Goal: Task Accomplishment & Management: Manage account settings

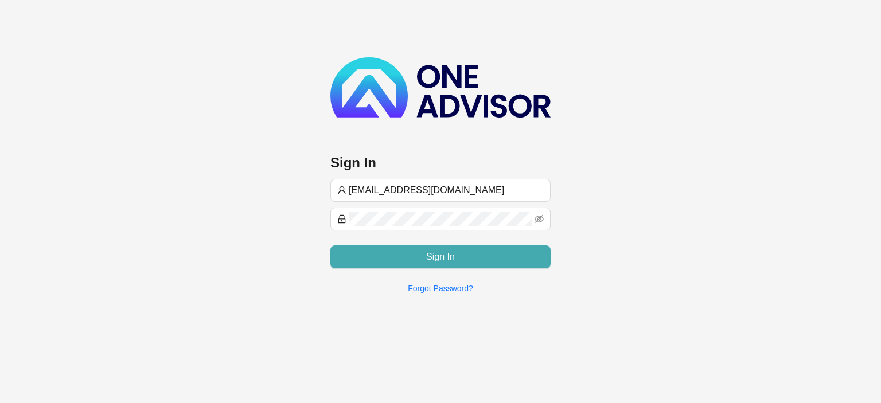
type input "[EMAIL_ADDRESS][DOMAIN_NAME]"
click at [411, 259] on button "Sign In" at bounding box center [440, 257] width 220 height 23
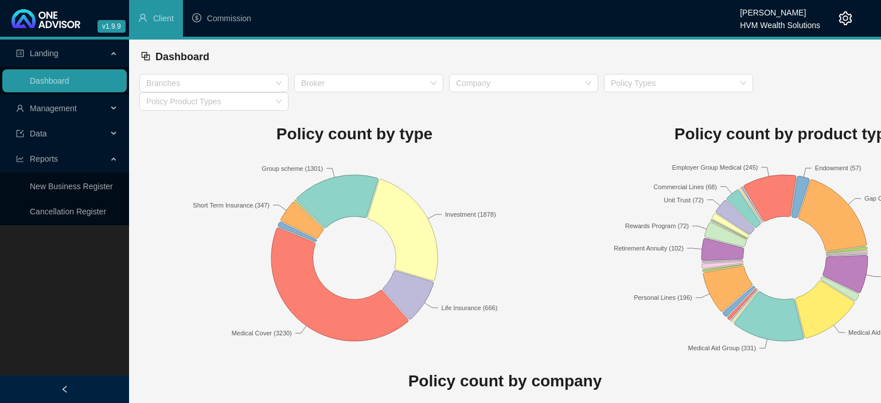
click at [48, 111] on span "Management" at bounding box center [53, 108] width 47 height 9
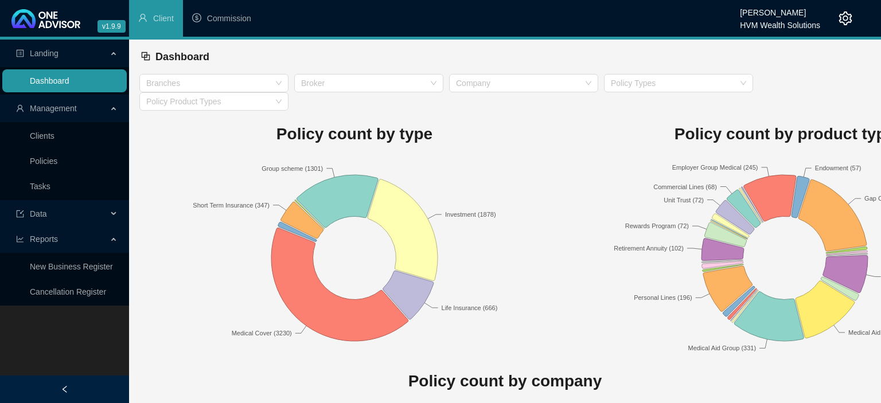
click at [69, 85] on link "Dashboard" at bounding box center [50, 80] width 40 height 9
click at [52, 85] on link "Dashboard" at bounding box center [50, 80] width 40 height 9
click at [48, 104] on span "Management" at bounding box center [53, 108] width 47 height 9
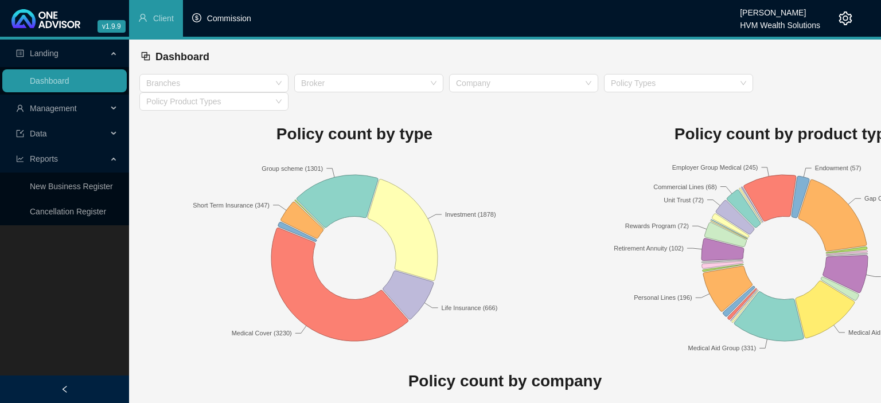
click at [216, 14] on span "Commission" at bounding box center [229, 18] width 44 height 9
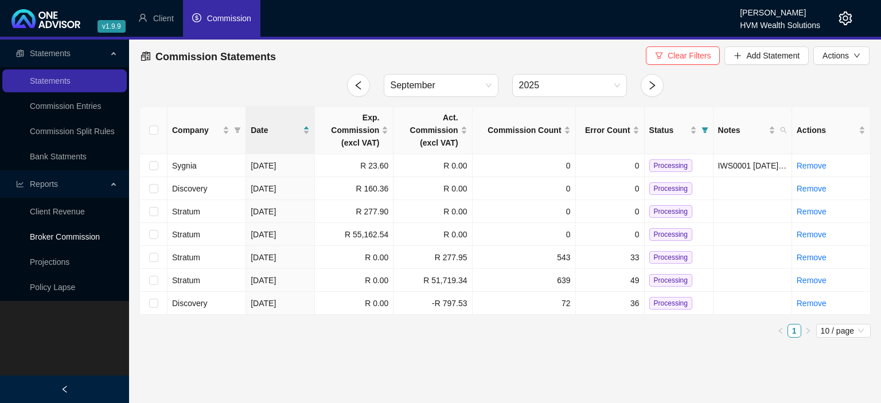
click at [60, 242] on link "Broker Commission" at bounding box center [65, 236] width 70 height 9
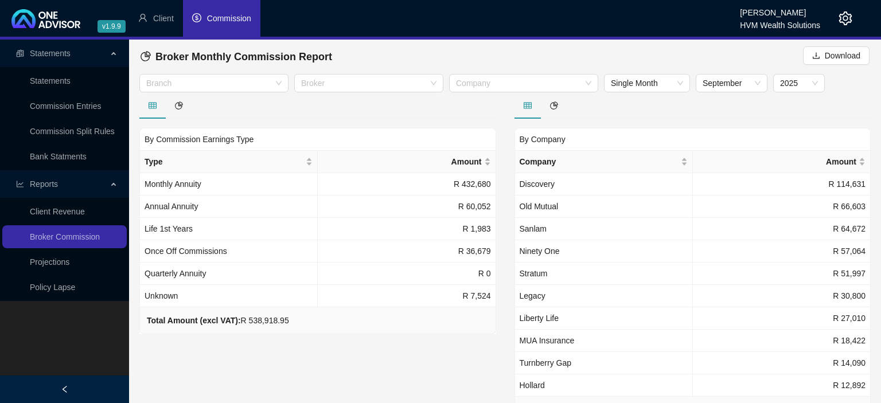
click at [226, 28] on li "Commission" at bounding box center [221, 18] width 77 height 37
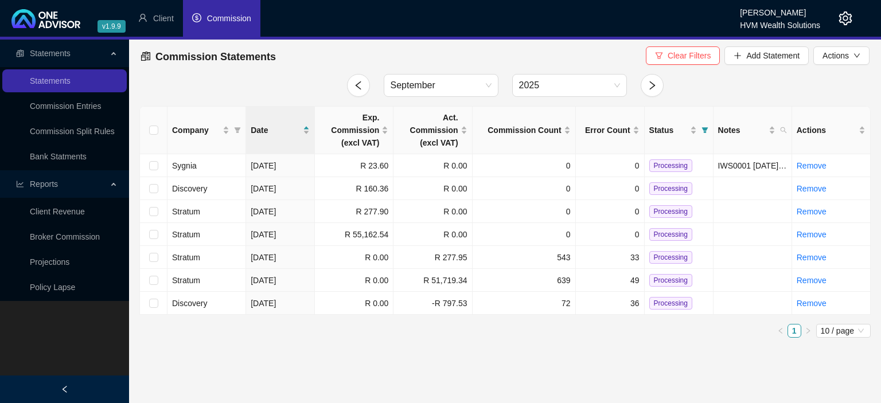
click at [221, 23] on span "Commission" at bounding box center [229, 18] width 44 height 9
click at [784, 56] on span "Add Statement" at bounding box center [772, 55] width 53 height 13
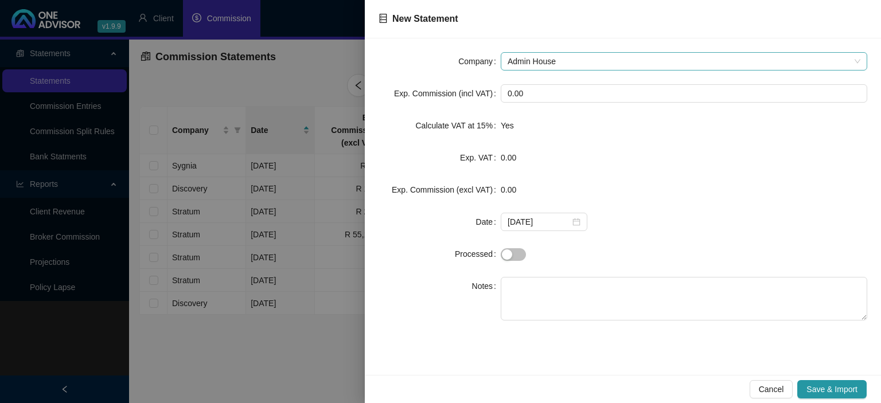
click at [563, 61] on span "Admin House" at bounding box center [684, 61] width 353 height 17
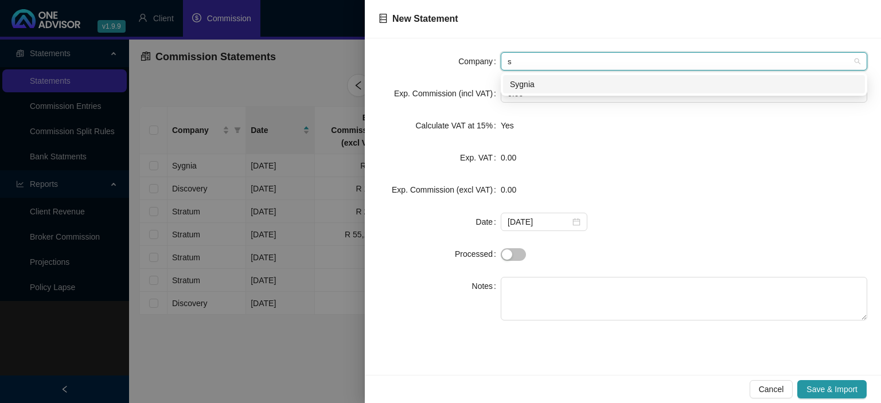
type input "sy"
click at [515, 90] on div "Sygnia" at bounding box center [684, 84] width 348 height 13
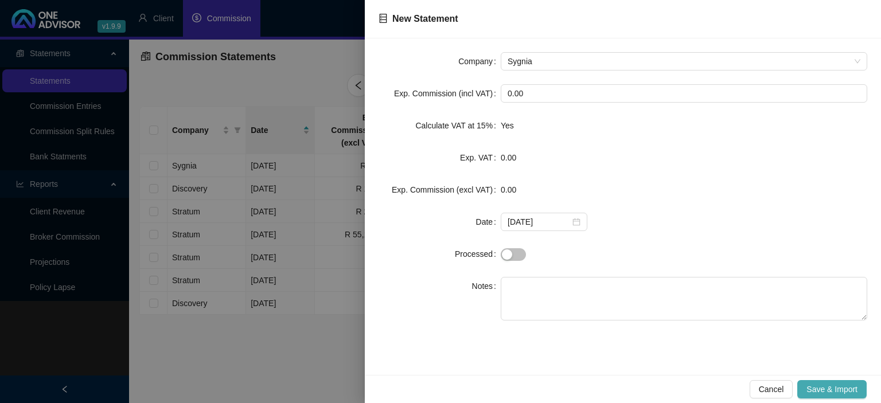
click at [812, 385] on span "Save & Import" at bounding box center [832, 389] width 51 height 13
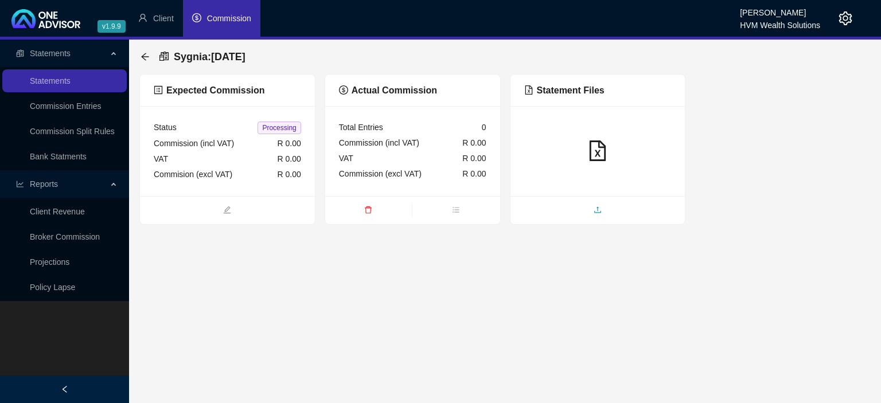
click at [586, 216] on span "upload" at bounding box center [598, 211] width 175 height 13
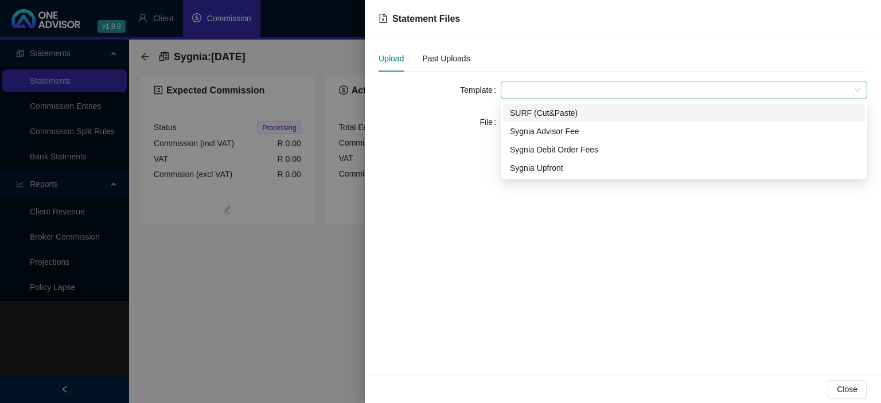
click at [527, 86] on span at bounding box center [684, 89] width 353 height 17
click at [532, 116] on div "SURF (Cut&Paste)" at bounding box center [684, 113] width 348 height 13
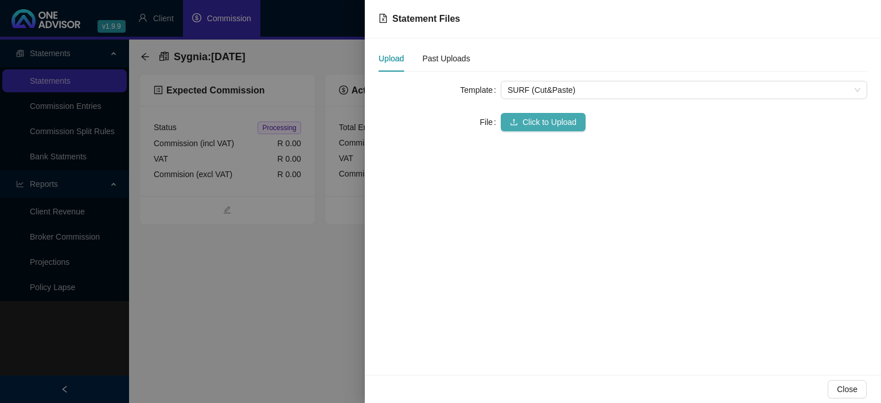
click at [530, 118] on span "Click to Upload" at bounding box center [550, 122] width 54 height 13
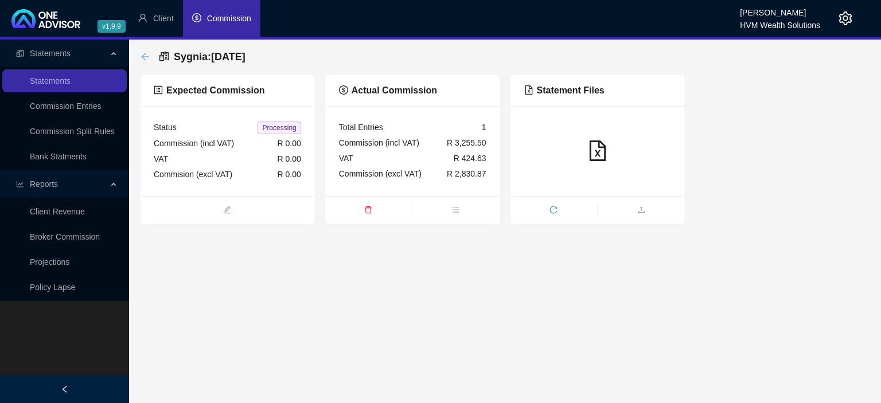
drag, startPoint x: 147, startPoint y: 63, endPoint x: 145, endPoint y: 57, distance: 6.4
click at [147, 63] on div "Sygnia : [DATE]" at bounding box center [197, 56] width 112 height 21
click at [145, 57] on icon "arrow-left" at bounding box center [145, 56] width 9 height 9
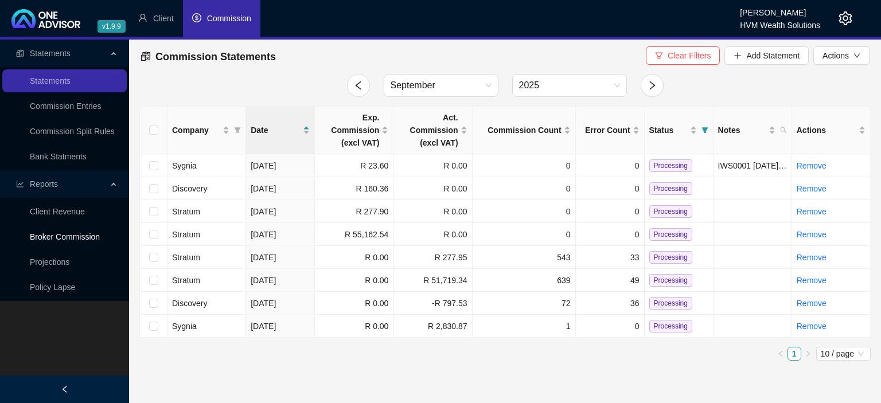
click at [72, 242] on link "Broker Commission" at bounding box center [65, 236] width 70 height 9
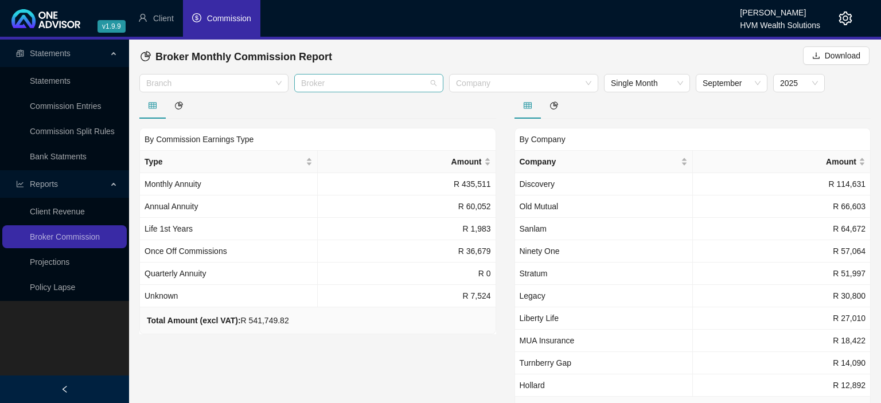
click at [353, 81] on div at bounding box center [363, 83] width 133 height 9
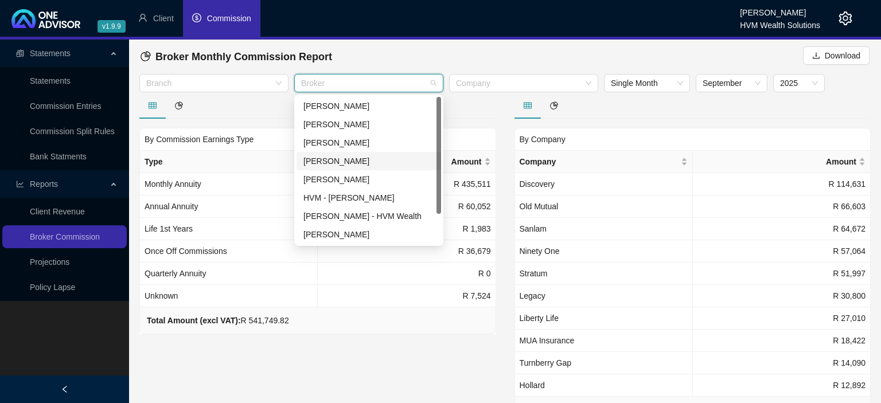
click at [333, 158] on div "[PERSON_NAME]" at bounding box center [369, 161] width 131 height 13
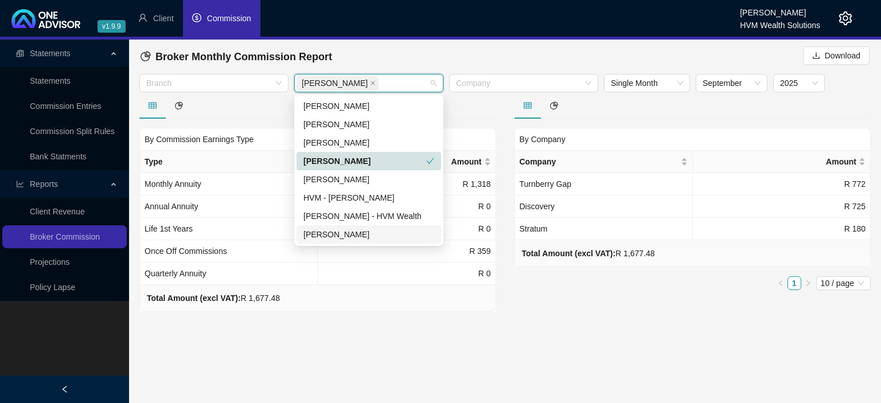
click at [351, 295] on div "Total Amount (excl VAT): R 1,677.48" at bounding box center [318, 298] width 342 height 13
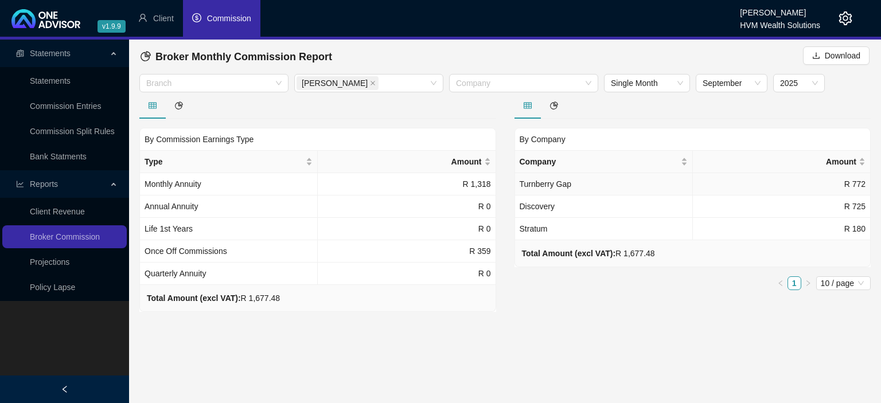
click at [562, 182] on span "Turnberry Gap" at bounding box center [546, 184] width 52 height 9
click at [69, 263] on link "Projections" at bounding box center [50, 262] width 40 height 9
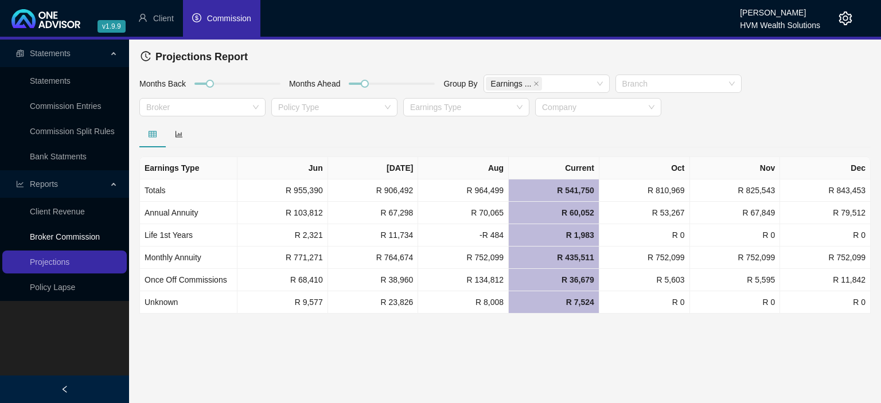
click at [71, 235] on link "Broker Commission" at bounding box center [65, 236] width 70 height 9
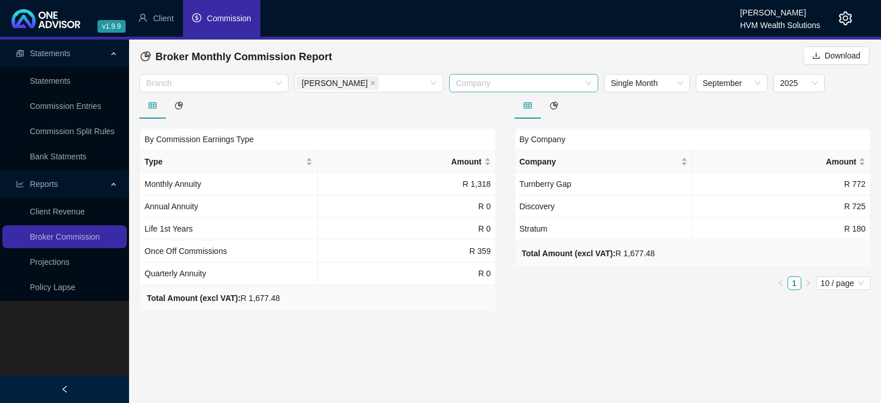
click at [485, 88] on div at bounding box center [518, 83] width 133 height 9
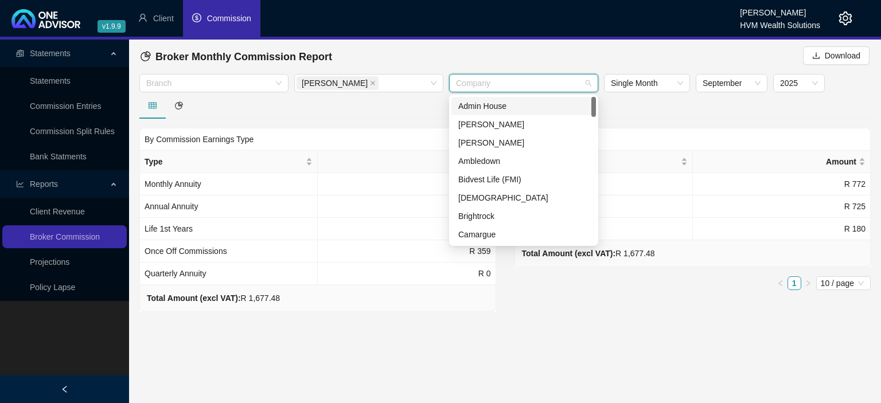
click at [485, 88] on div at bounding box center [518, 83] width 133 height 9
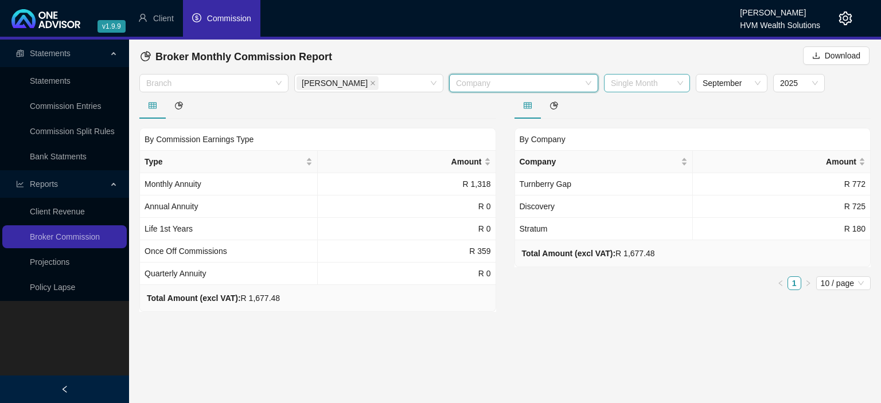
click at [648, 82] on span "Single Month" at bounding box center [647, 83] width 72 height 17
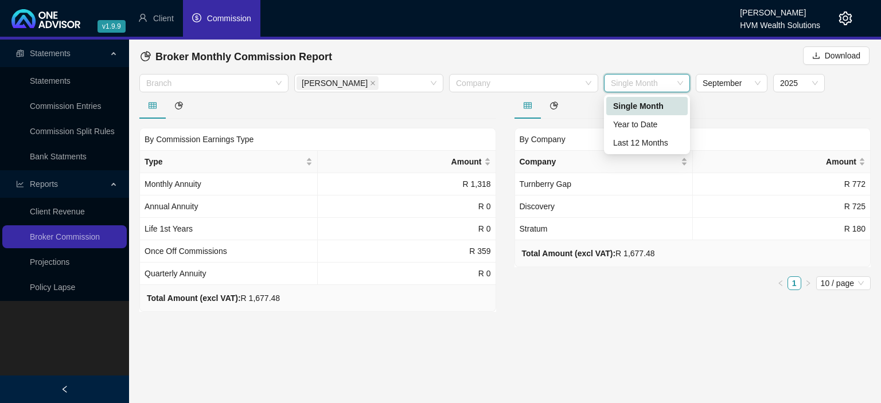
click at [648, 82] on span "Single Month" at bounding box center [647, 83] width 72 height 17
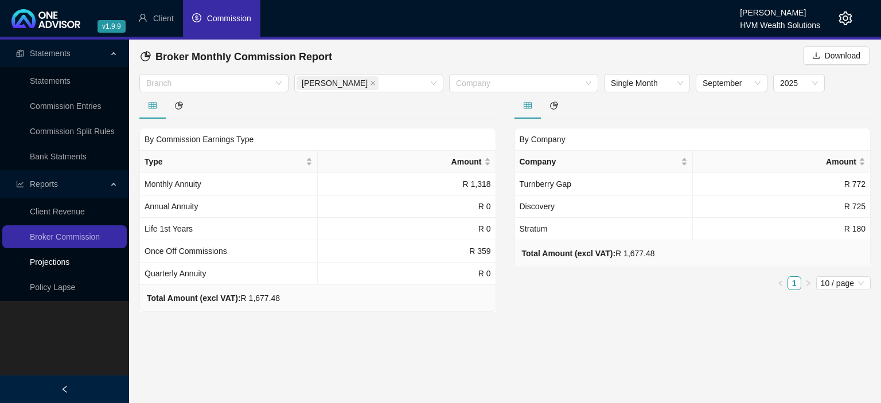
click at [47, 260] on link "Projections" at bounding box center [50, 262] width 40 height 9
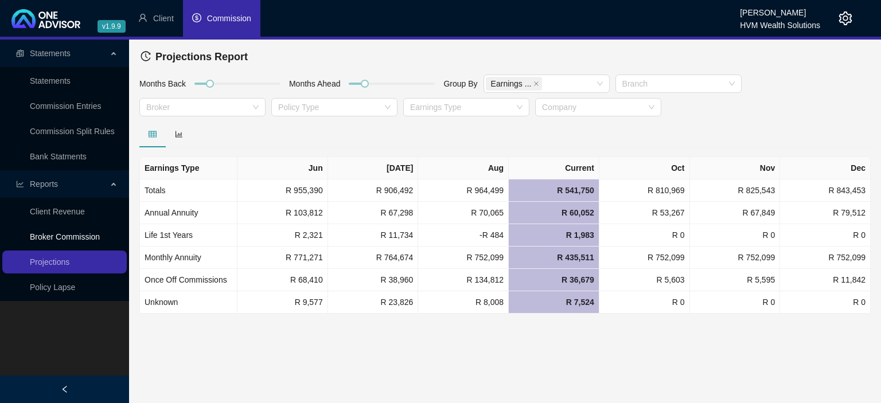
click at [47, 240] on link "Broker Commission" at bounding box center [65, 236] width 70 height 9
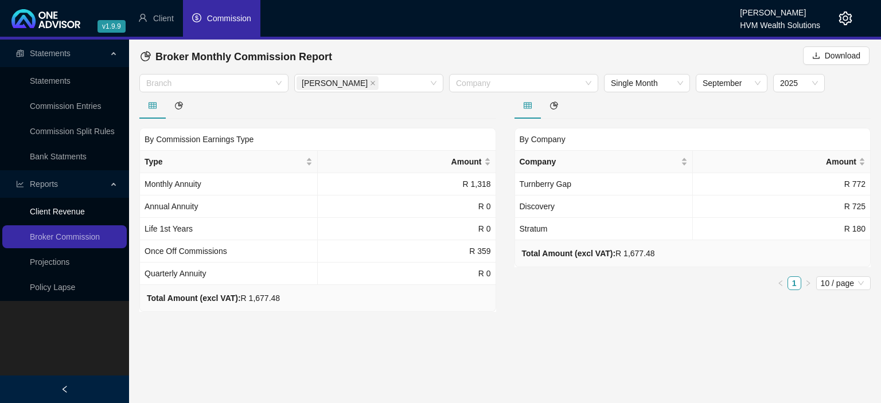
click at [54, 208] on link "Client Revenue" at bounding box center [57, 211] width 55 height 9
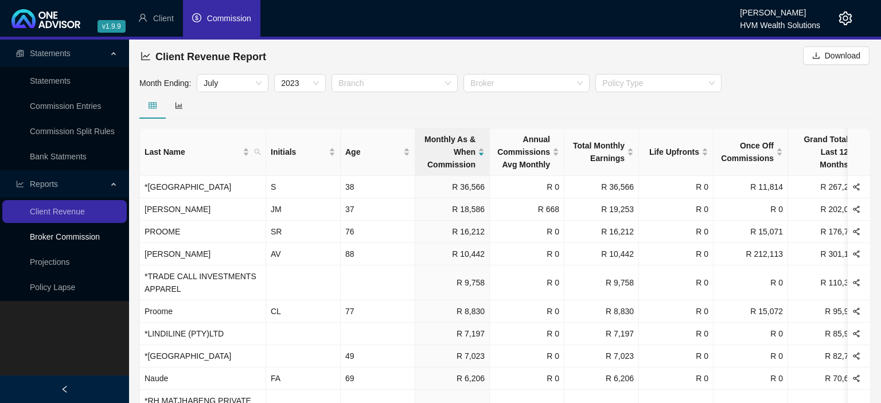
click at [61, 238] on link "Broker Commission" at bounding box center [65, 236] width 70 height 9
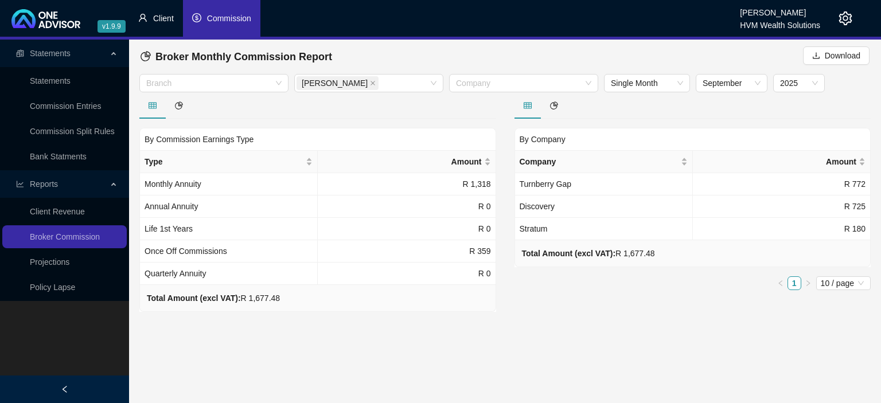
click at [154, 23] on span "Client" at bounding box center [163, 18] width 21 height 9
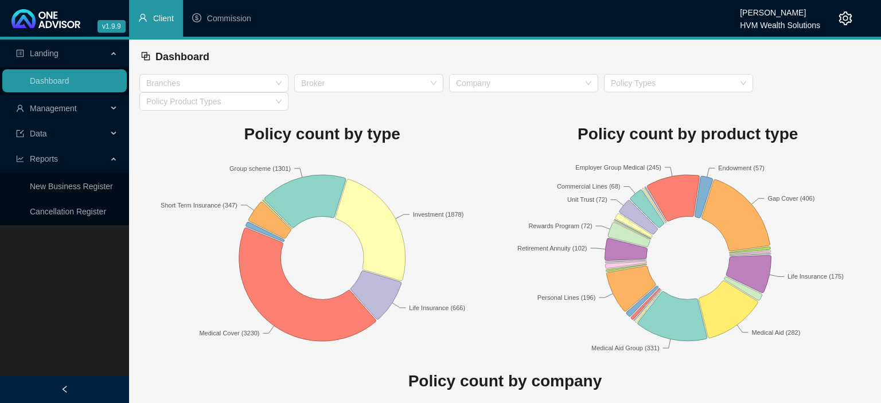
click at [65, 114] on span "Management" at bounding box center [61, 108] width 91 height 23
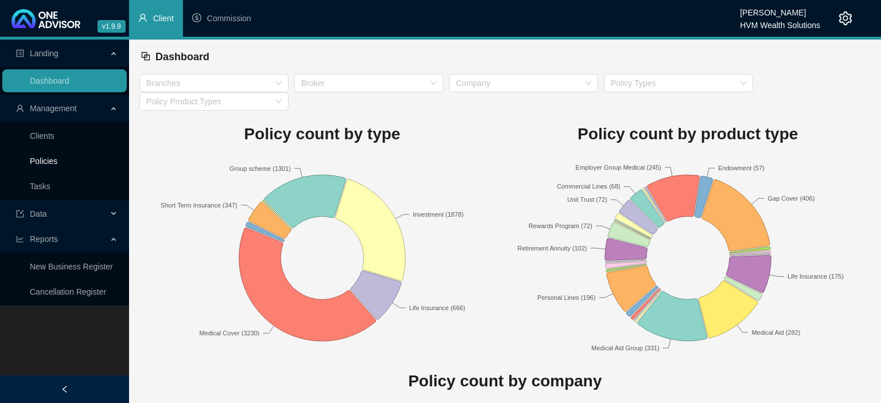
click at [41, 166] on link "Policies" at bounding box center [44, 161] width 28 height 9
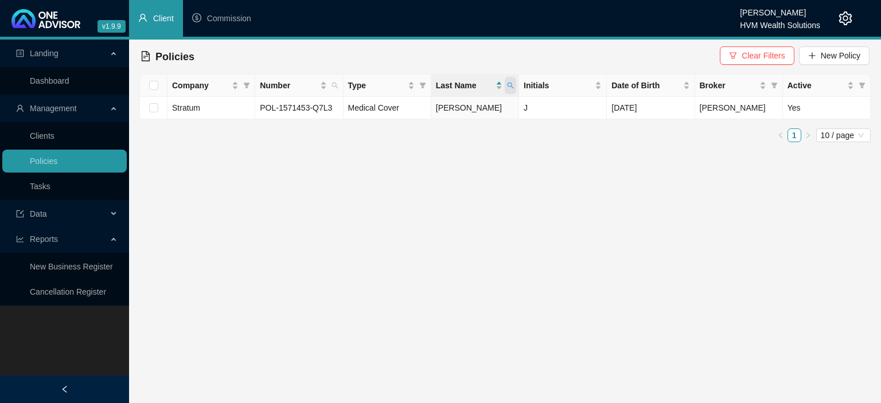
click at [507, 85] on span at bounding box center [510, 85] width 11 height 17
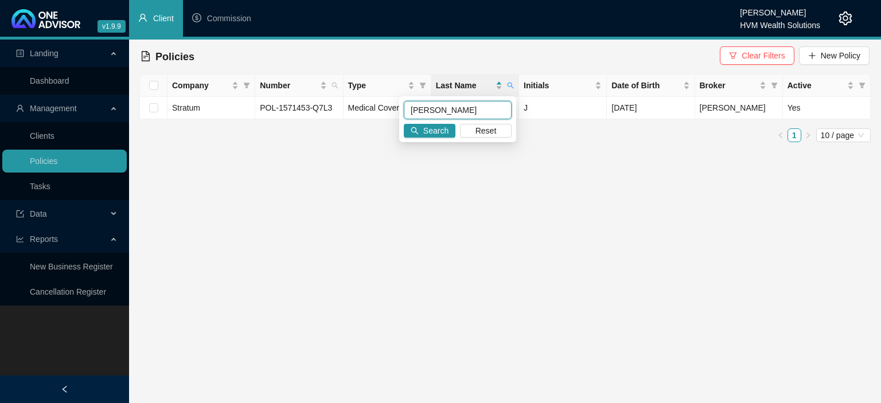
drag, startPoint x: 462, startPoint y: 107, endPoint x: 334, endPoint y: 94, distance: 128.6
click at [404, 101] on input "[PERSON_NAME]" at bounding box center [458, 110] width 108 height 18
click at [406, 224] on main "Landing Dashboard Management Clients Policies Tasks Data Reports New Business R…" at bounding box center [440, 222] width 881 height 364
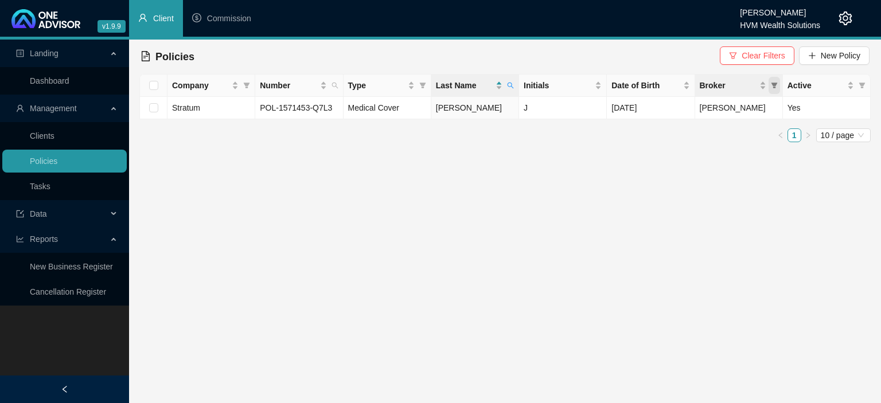
click at [776, 89] on span "Broker" at bounding box center [774, 85] width 11 height 17
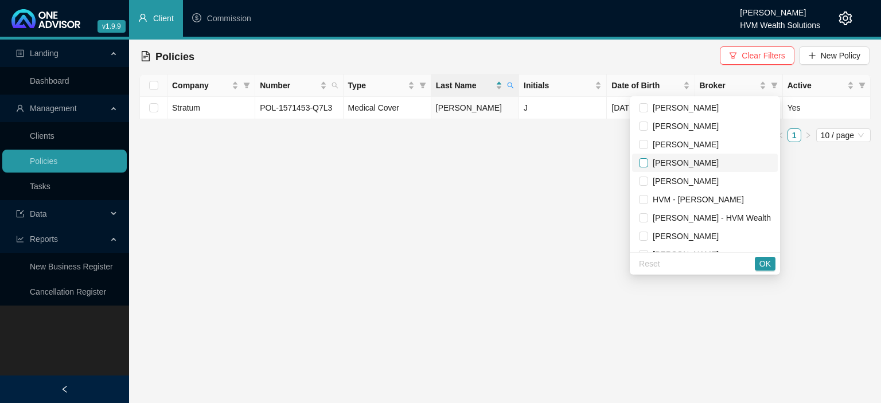
click at [642, 165] on input "checkbox" at bounding box center [643, 162] width 9 height 9
checkbox input "true"
click at [763, 263] on span "OK" at bounding box center [765, 264] width 11 height 13
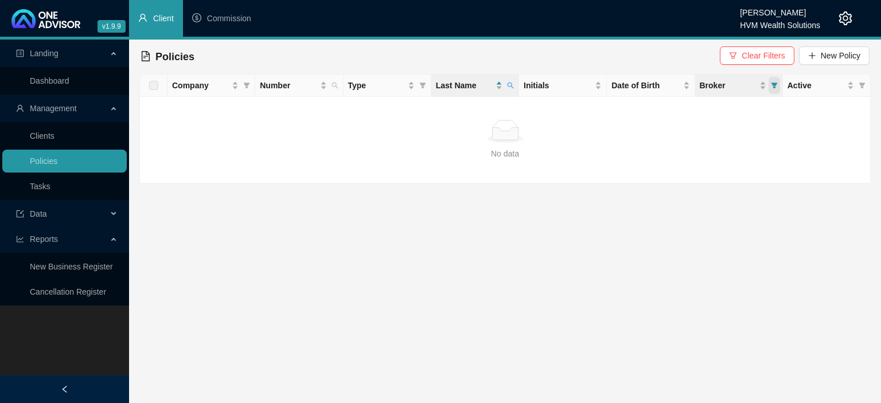
click at [771, 87] on span "Broker" at bounding box center [774, 85] width 11 height 17
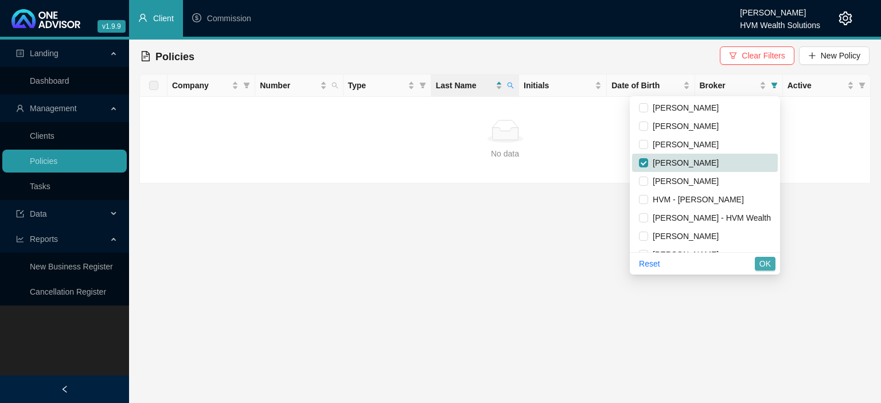
click at [763, 258] on span "OK" at bounding box center [765, 264] width 11 height 13
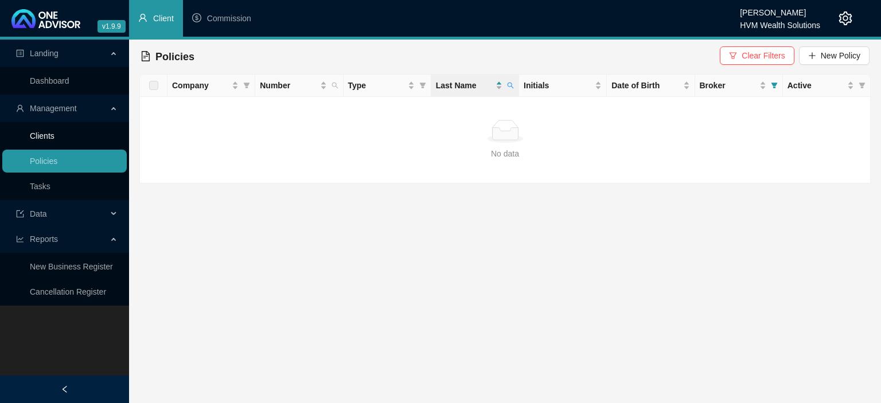
click at [49, 138] on link "Clients" at bounding box center [42, 135] width 25 height 9
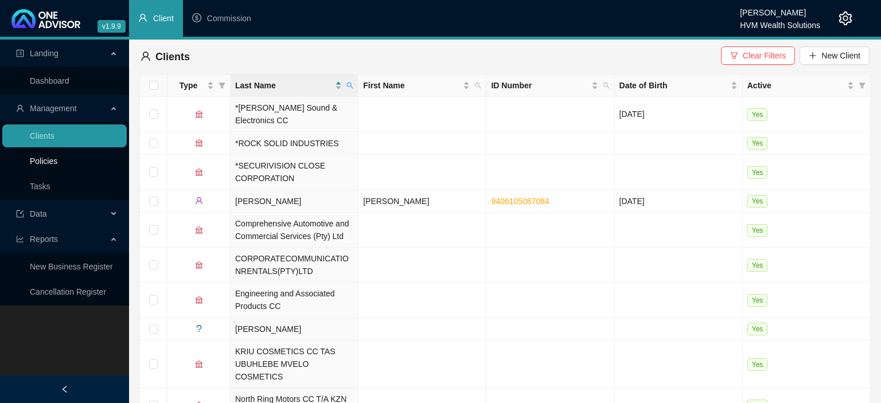
click at [49, 160] on link "Policies" at bounding box center [44, 161] width 28 height 9
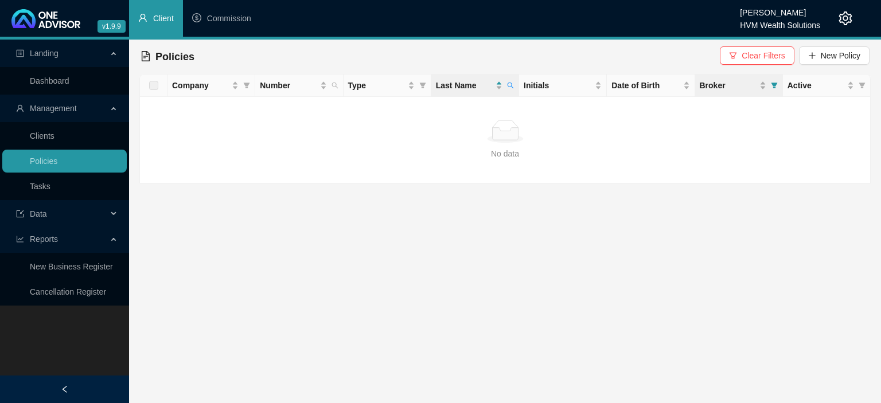
click at [781, 88] on th "Broker" at bounding box center [739, 86] width 88 height 22
click at [773, 89] on span at bounding box center [774, 85] width 11 height 17
click at [512, 90] on span "Last Name" at bounding box center [510, 85] width 11 height 17
click at [773, 52] on span "Clear Filters" at bounding box center [763, 55] width 43 height 13
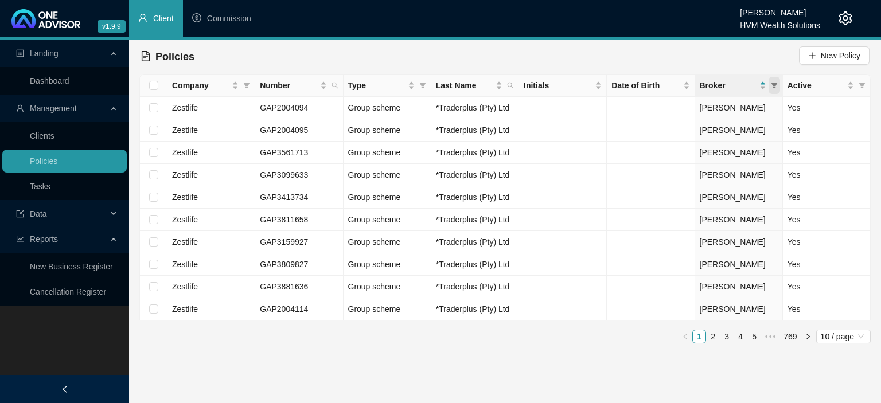
click at [772, 86] on icon "filter" at bounding box center [774, 85] width 7 height 7
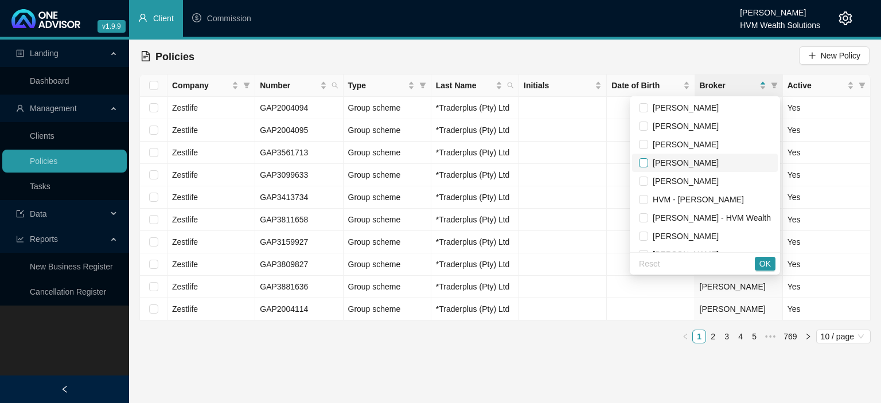
click at [648, 162] on input "checkbox" at bounding box center [643, 162] width 9 height 9
checkbox input "true"
click at [766, 259] on span "OK" at bounding box center [765, 264] width 11 height 13
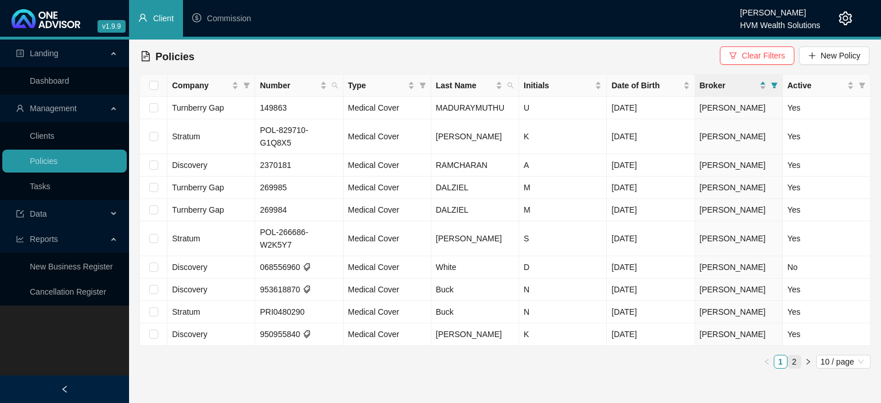
click at [795, 356] on link "2" at bounding box center [794, 362] width 13 height 13
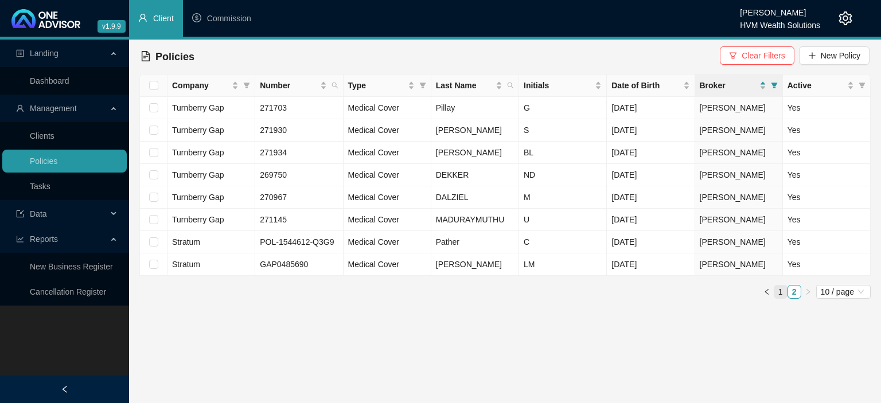
click at [783, 293] on link "1" at bounding box center [781, 292] width 13 height 13
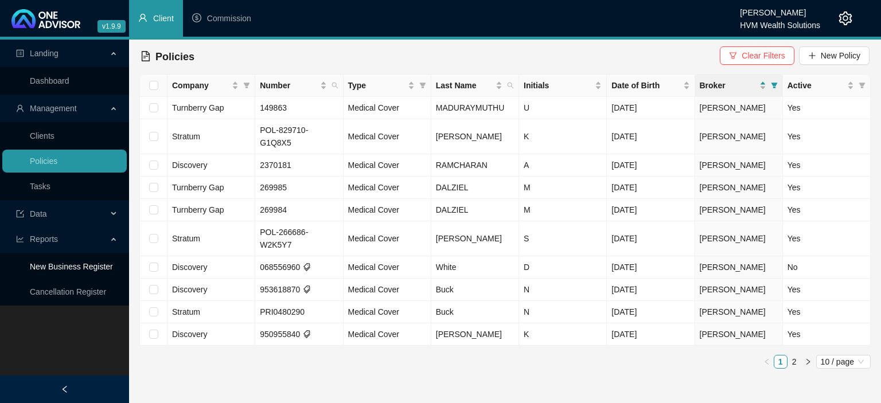
click at [79, 267] on link "New Business Register" at bounding box center [71, 266] width 83 height 9
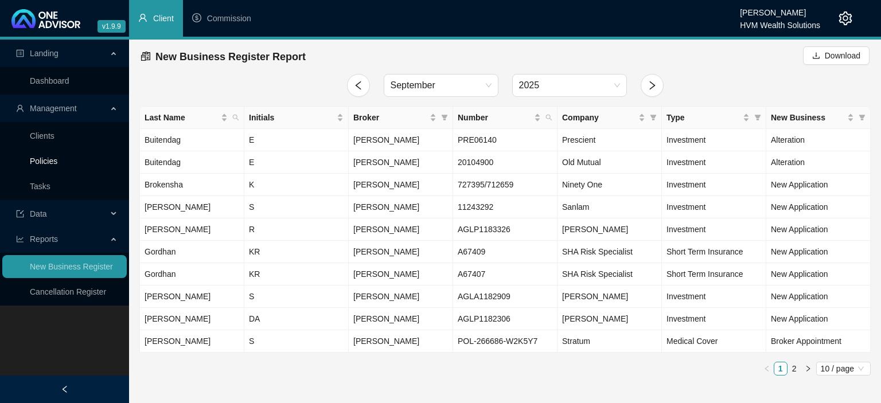
click at [56, 158] on link "Policies" at bounding box center [44, 161] width 28 height 9
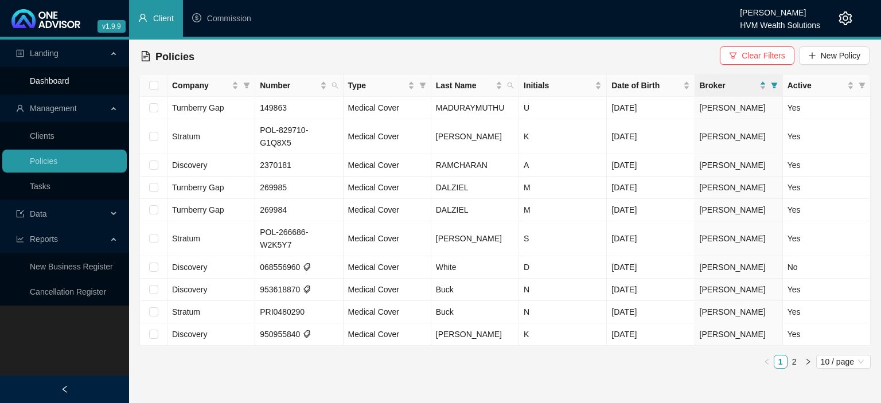
click at [59, 85] on link "Dashboard" at bounding box center [50, 80] width 40 height 9
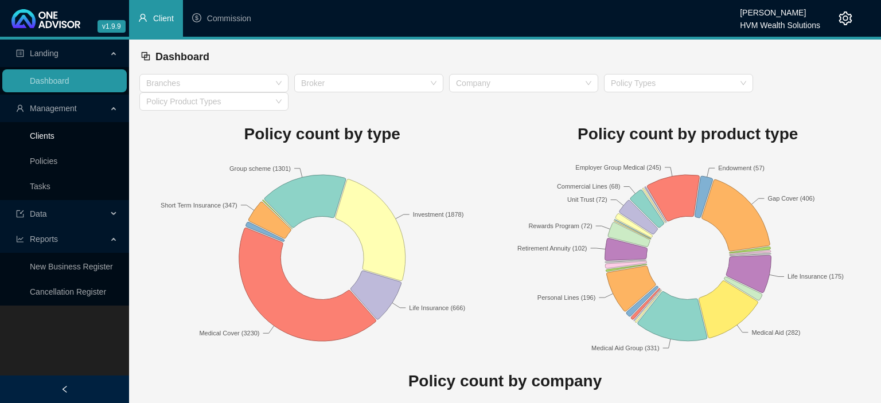
click at [48, 134] on link "Clients" at bounding box center [42, 135] width 25 height 9
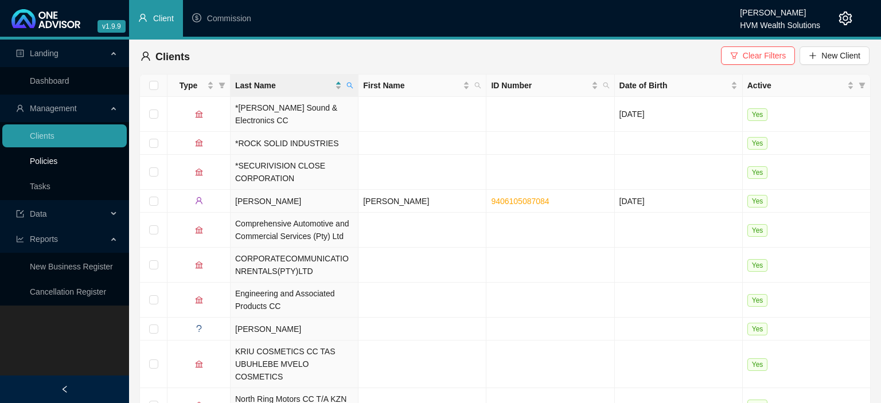
click at [46, 166] on link "Policies" at bounding box center [44, 161] width 28 height 9
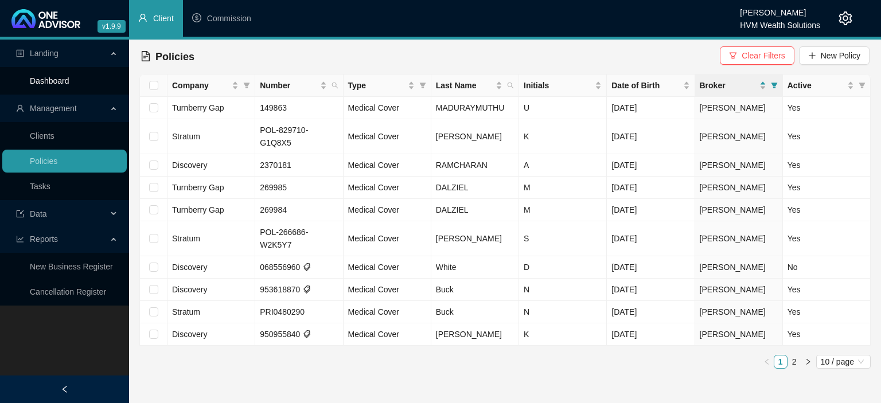
click at [67, 85] on link "Dashboard" at bounding box center [50, 80] width 40 height 9
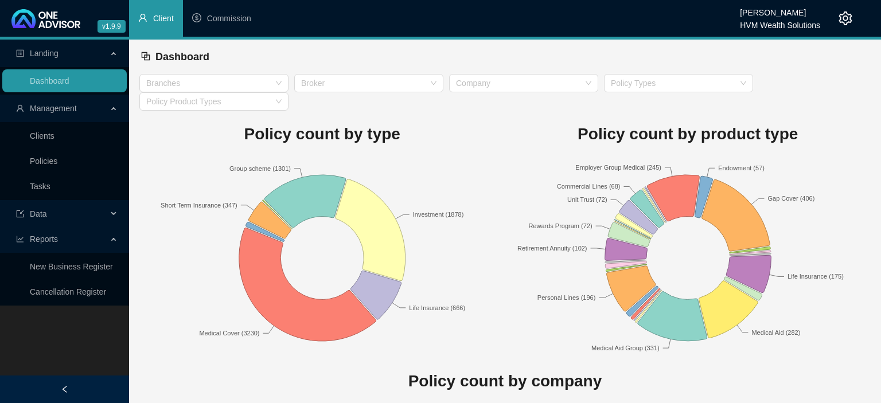
click at [53, 240] on span "Reports" at bounding box center [44, 239] width 28 height 9
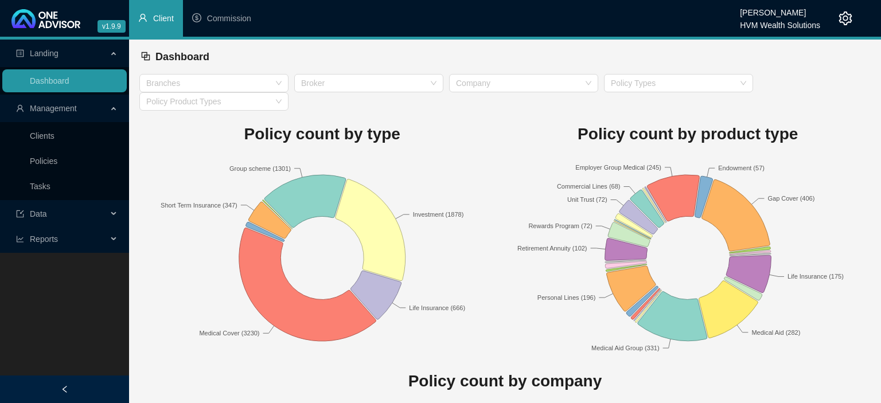
click at [53, 240] on span "Reports" at bounding box center [44, 239] width 28 height 9
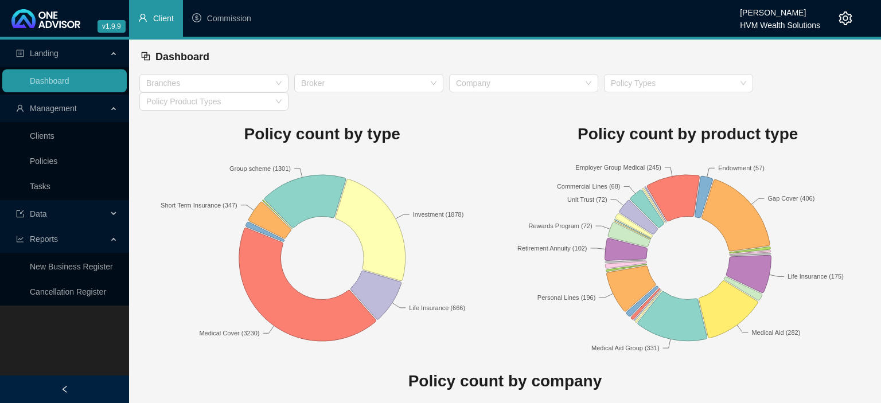
click at [841, 14] on icon "setting" at bounding box center [846, 18] width 14 height 14
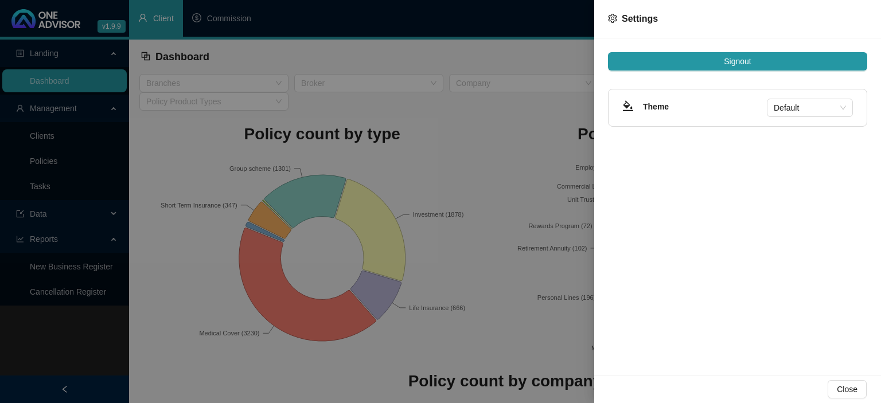
click at [52, 108] on div at bounding box center [440, 201] width 881 height 403
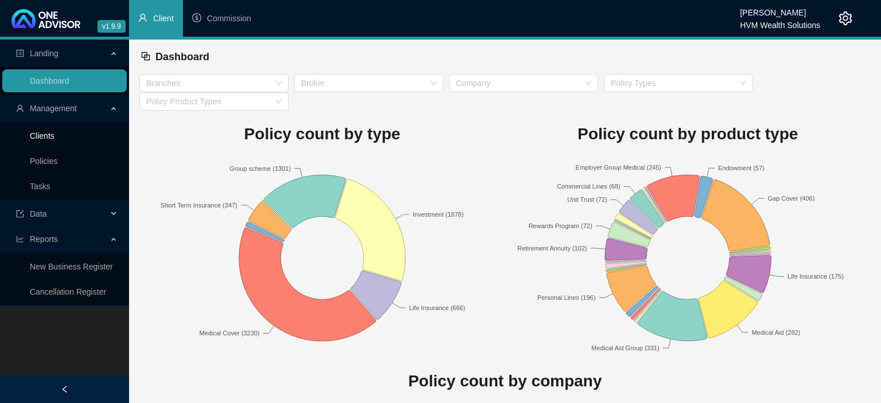
click at [42, 134] on link "Clients" at bounding box center [42, 135] width 25 height 9
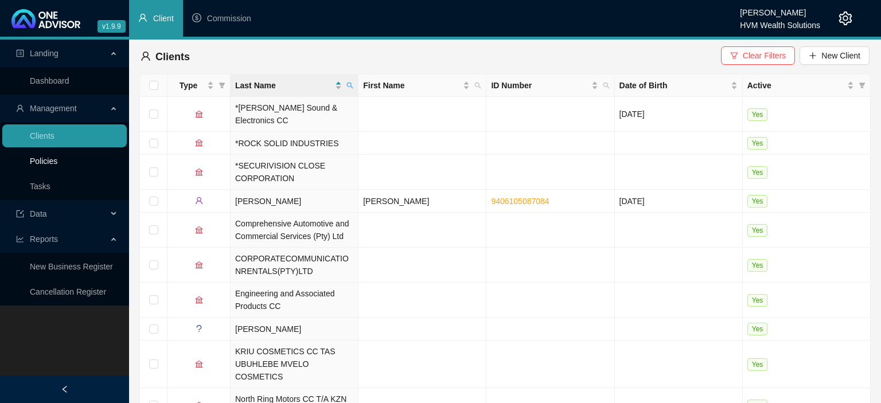
click at [46, 162] on link "Policies" at bounding box center [44, 161] width 28 height 9
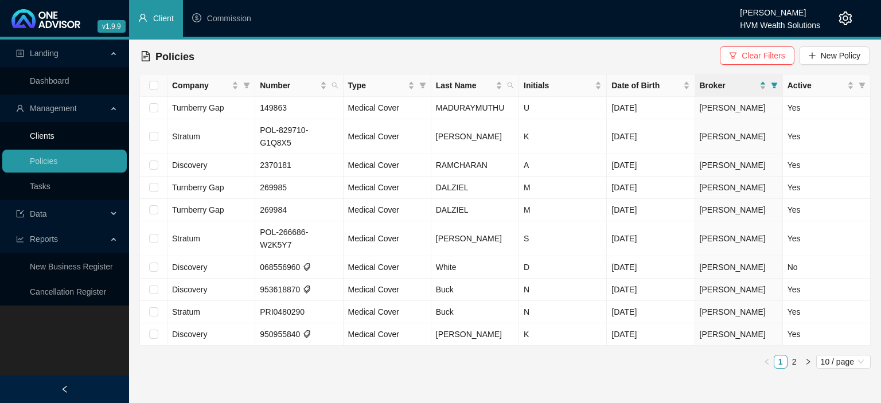
click at [52, 138] on link "Clients" at bounding box center [42, 135] width 25 height 9
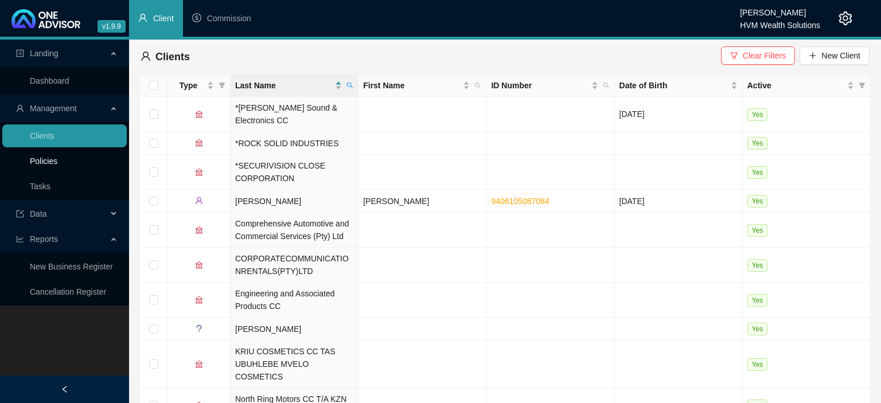
click at [57, 164] on link "Policies" at bounding box center [44, 161] width 28 height 9
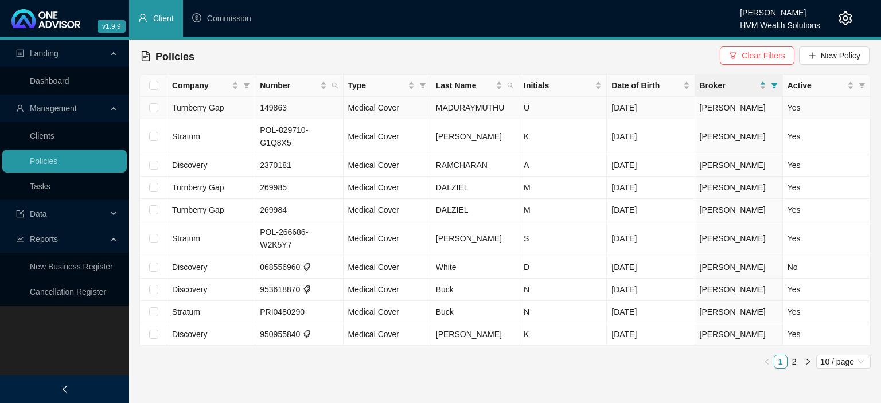
click at [239, 110] on td "Turnberry Gap" at bounding box center [212, 108] width 88 height 22
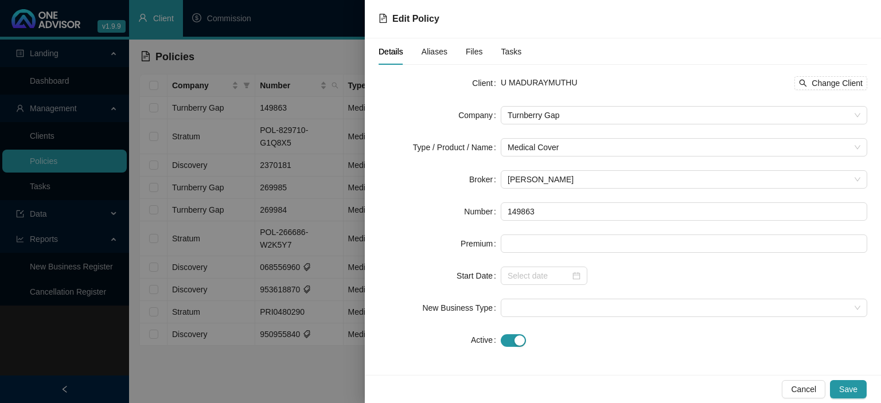
click at [281, 23] on div at bounding box center [440, 201] width 881 height 403
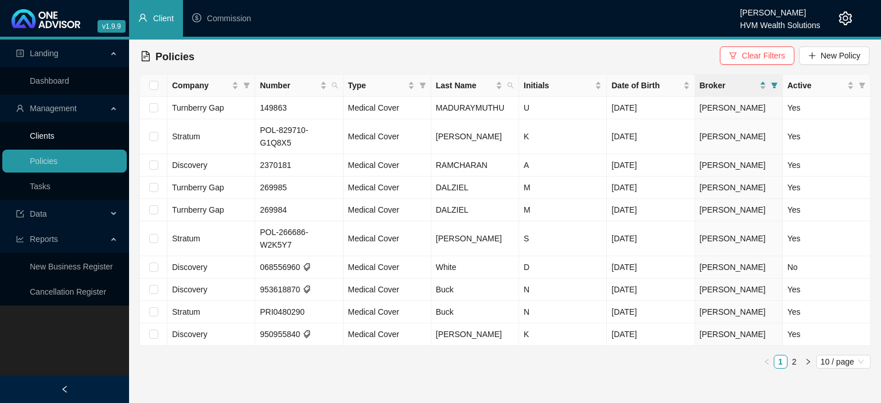
click at [41, 136] on link "Clients" at bounding box center [42, 135] width 25 height 9
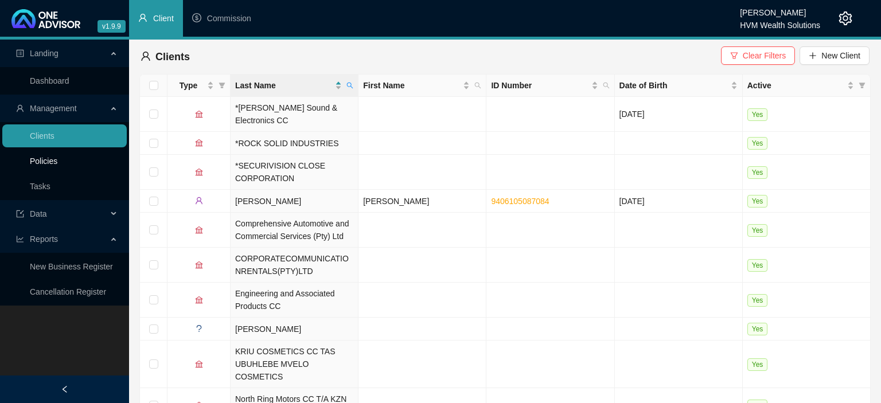
click at [36, 157] on link "Policies" at bounding box center [44, 161] width 28 height 9
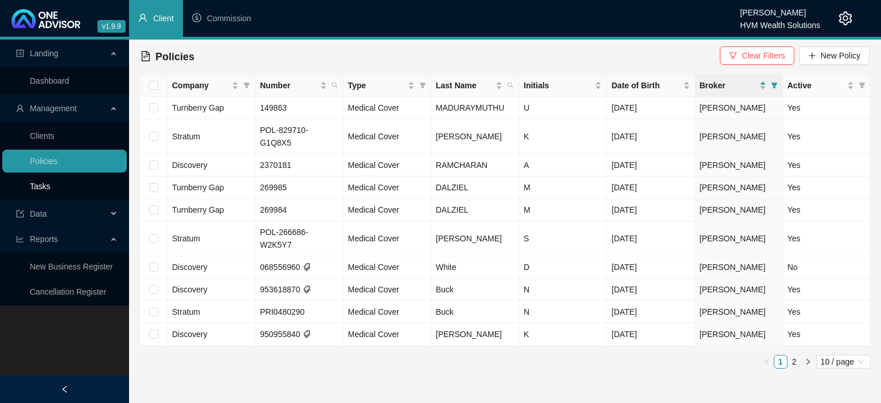
click at [31, 184] on link "Tasks" at bounding box center [40, 186] width 21 height 9
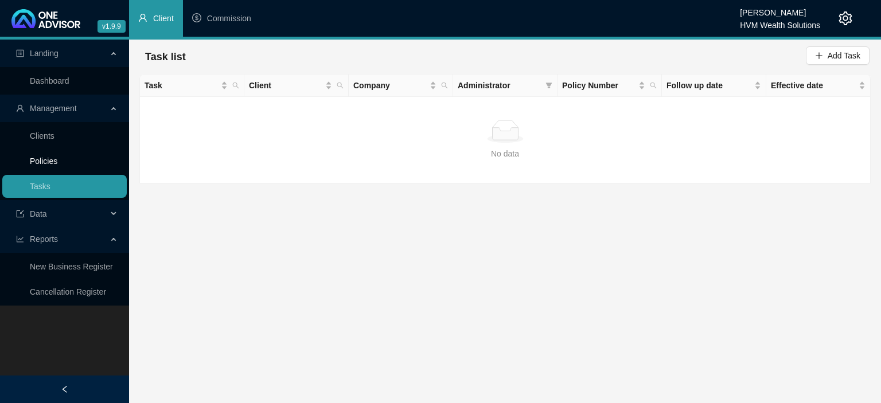
click at [36, 162] on link "Policies" at bounding box center [44, 161] width 28 height 9
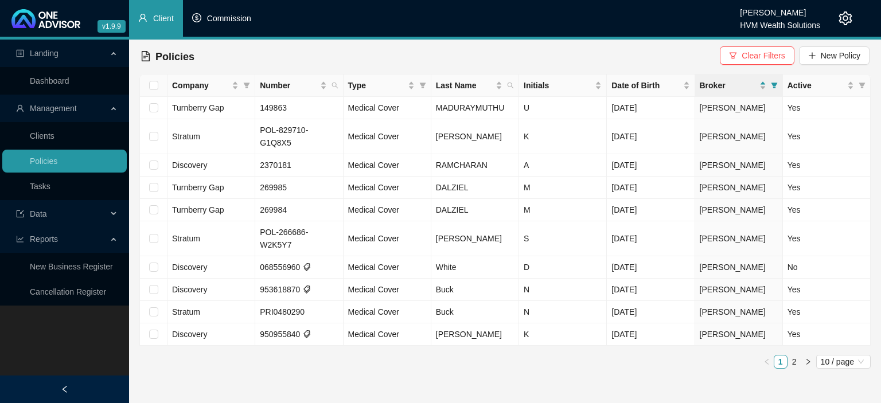
click at [231, 14] on span "Commission" at bounding box center [229, 18] width 44 height 9
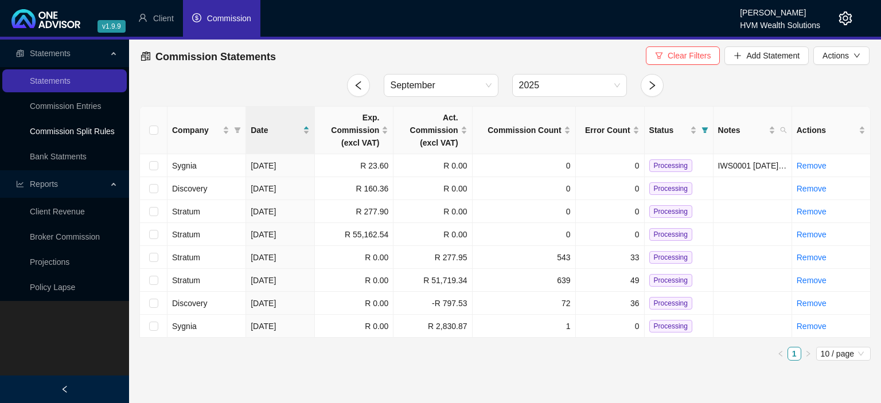
click at [100, 131] on link "Commission Split Rules" at bounding box center [72, 131] width 85 height 9
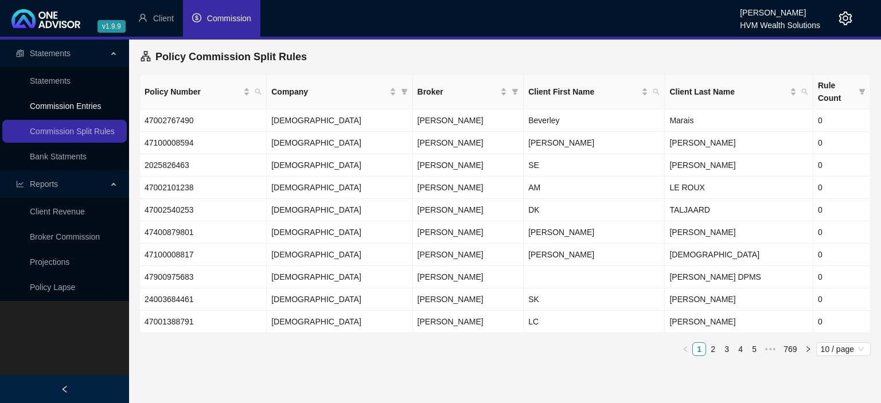
click at [88, 111] on link "Commission Entries" at bounding box center [65, 106] width 71 height 9
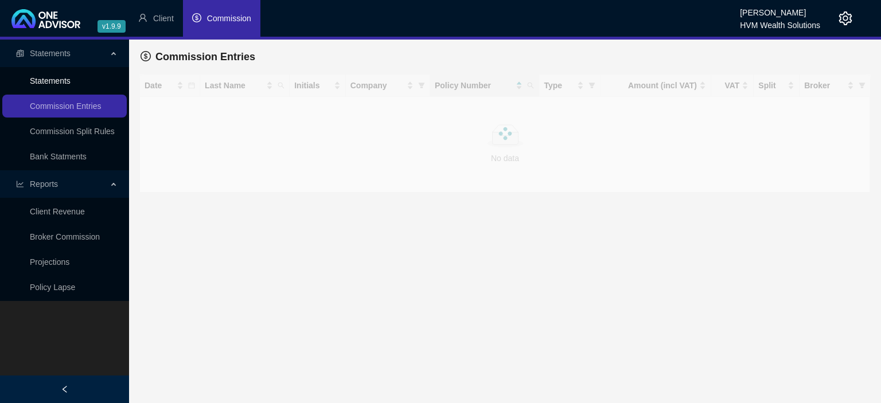
click at [69, 85] on link "Statements" at bounding box center [50, 80] width 41 height 9
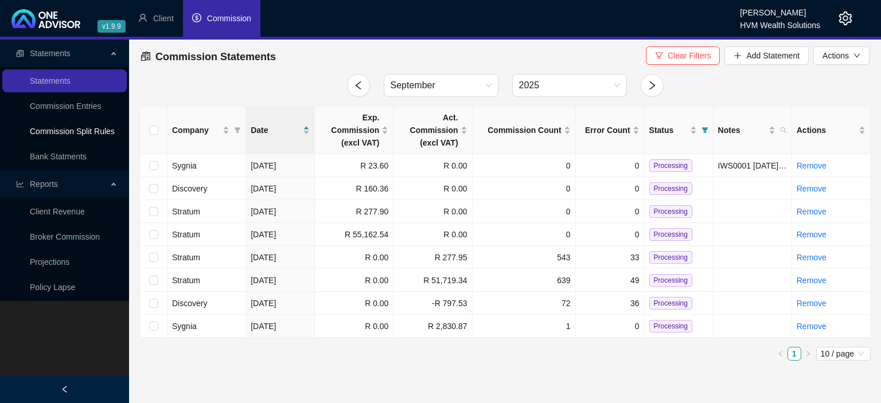
click at [52, 136] on link "Commission Split Rules" at bounding box center [72, 131] width 85 height 9
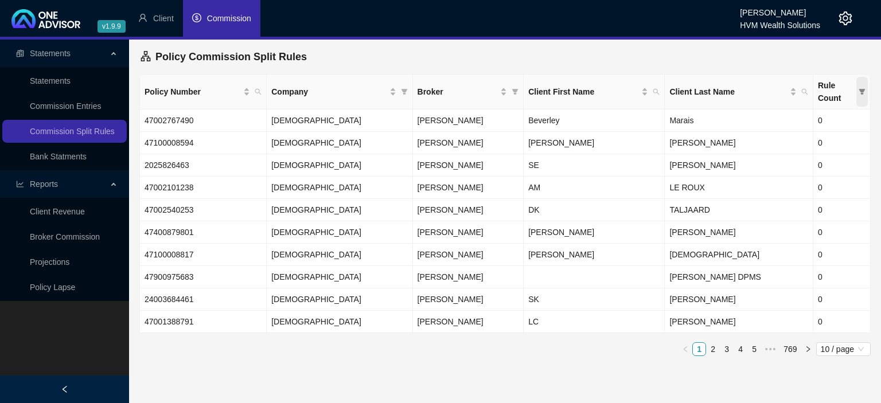
click at [863, 95] on icon "filter" at bounding box center [862, 91] width 7 height 7
click at [437, 90] on span "Broker" at bounding box center [458, 91] width 81 height 13
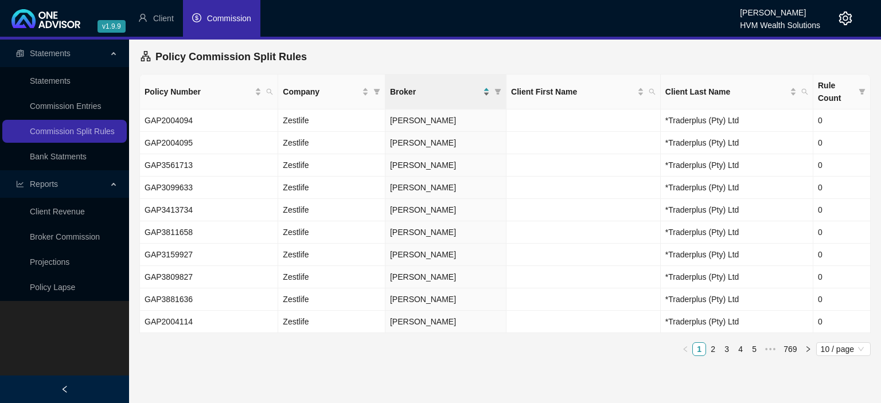
click at [437, 90] on span "Broker" at bounding box center [435, 91] width 91 height 13
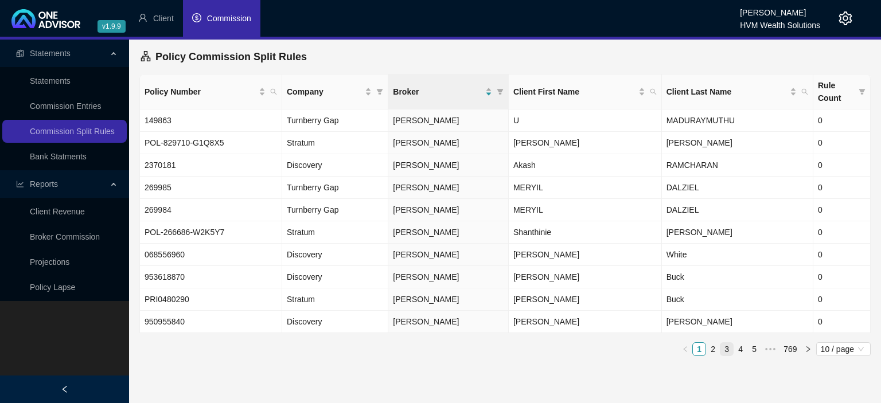
click at [726, 345] on link "3" at bounding box center [727, 349] width 13 height 13
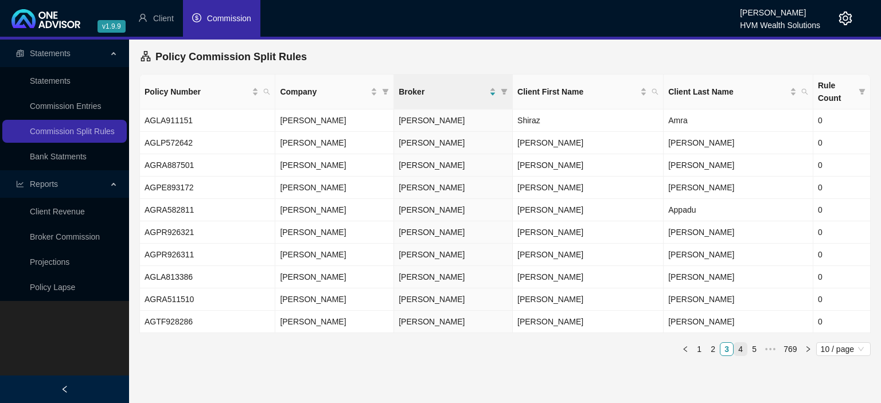
click at [741, 350] on link "4" at bounding box center [740, 349] width 13 height 13
click at [757, 348] on link "6" at bounding box center [754, 349] width 13 height 13
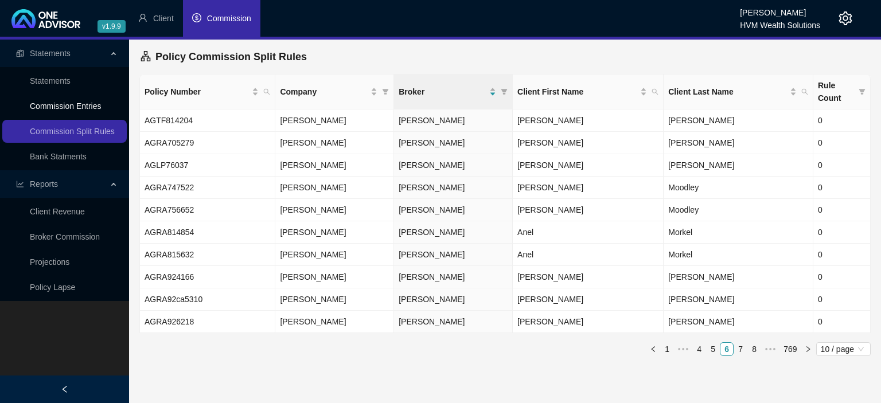
click at [44, 111] on link "Commission Entries" at bounding box center [65, 106] width 71 height 9
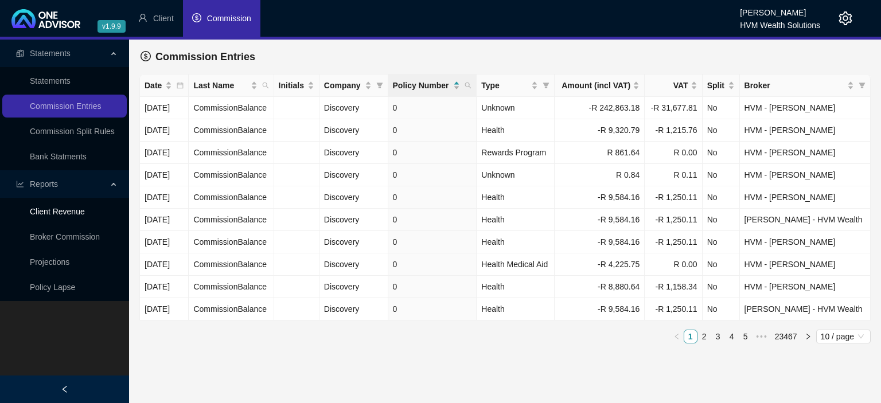
click at [56, 210] on link "Client Revenue" at bounding box center [57, 211] width 55 height 9
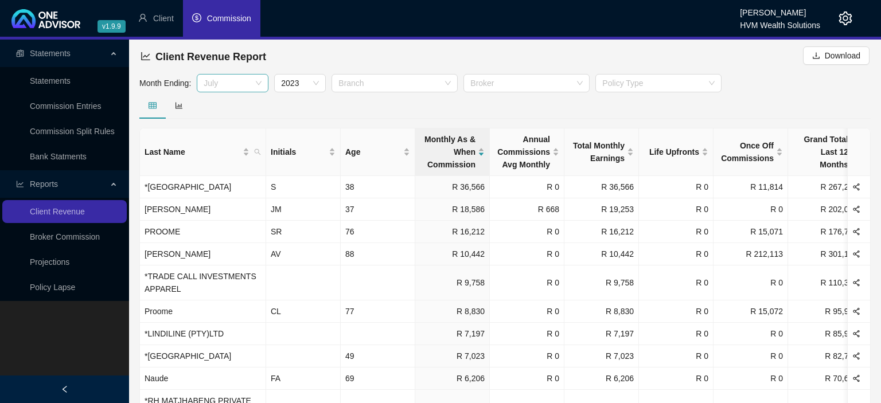
click at [250, 87] on span "July" at bounding box center [233, 83] width 58 height 17
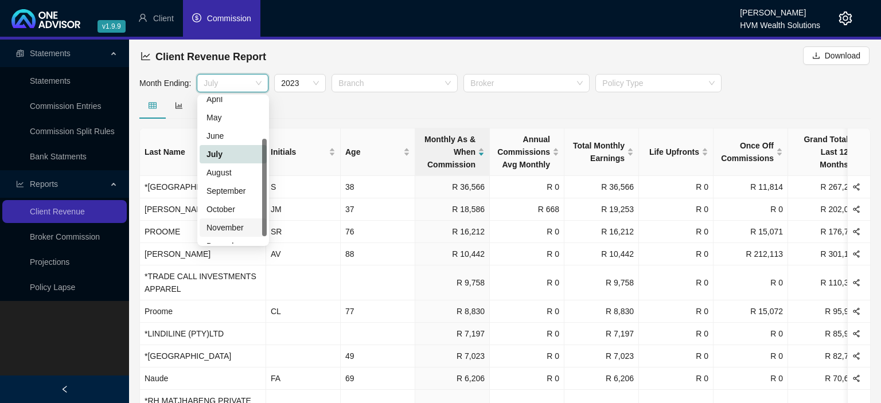
scroll to position [73, 0]
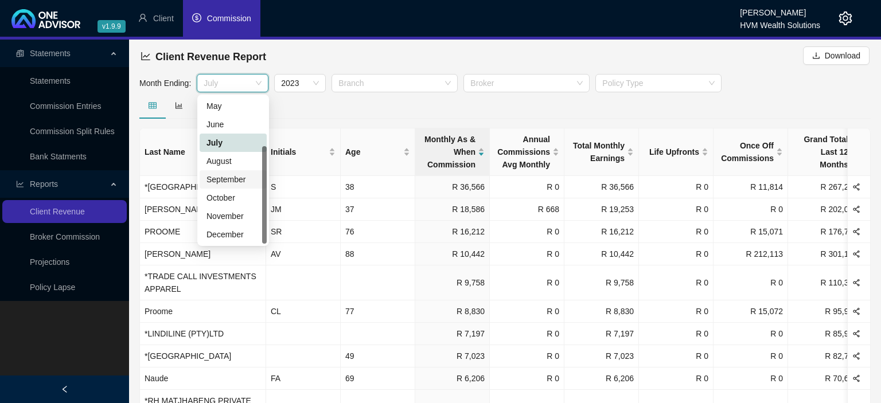
click at [230, 185] on div "September" at bounding box center [233, 179] width 53 height 13
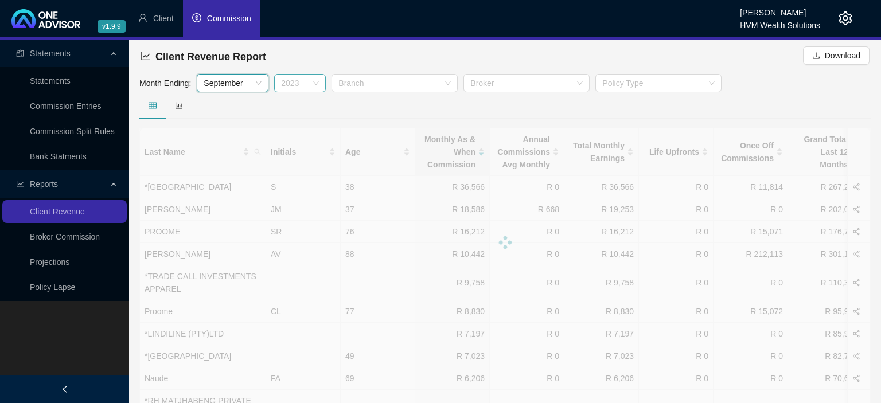
click at [318, 85] on span "2023" at bounding box center [300, 83] width 38 height 17
click at [295, 102] on div "2025" at bounding box center [300, 106] width 33 height 13
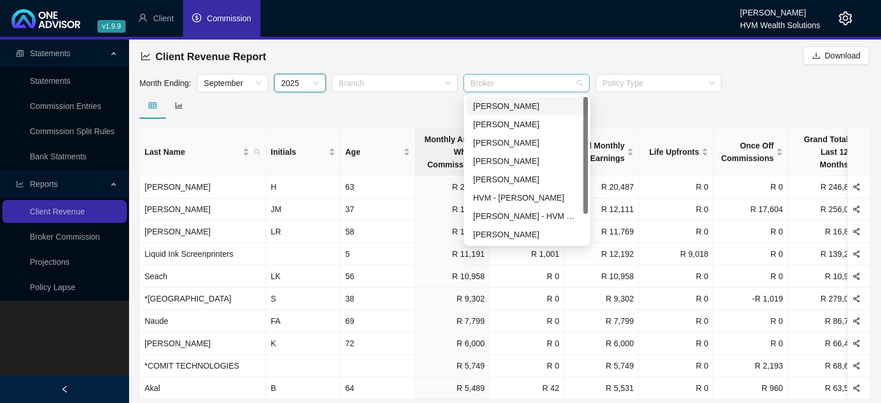
click at [579, 84] on div "Broker" at bounding box center [527, 83] width 126 height 18
click at [504, 159] on div "[PERSON_NAME]" at bounding box center [527, 161] width 108 height 13
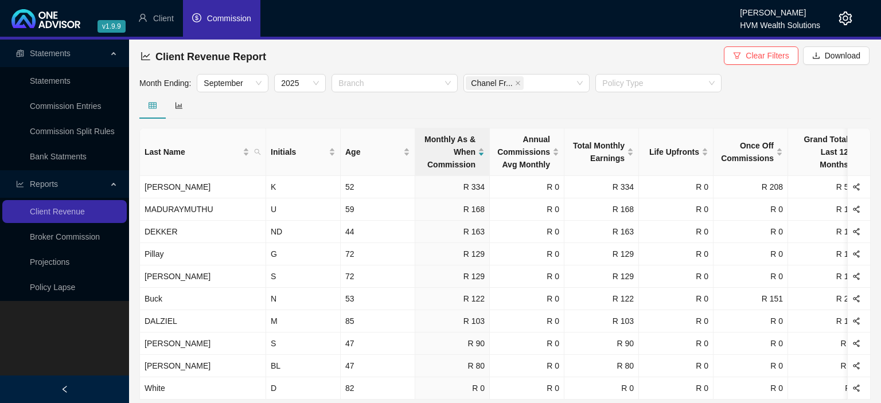
click at [388, 106] on div at bounding box center [505, 105] width 732 height 26
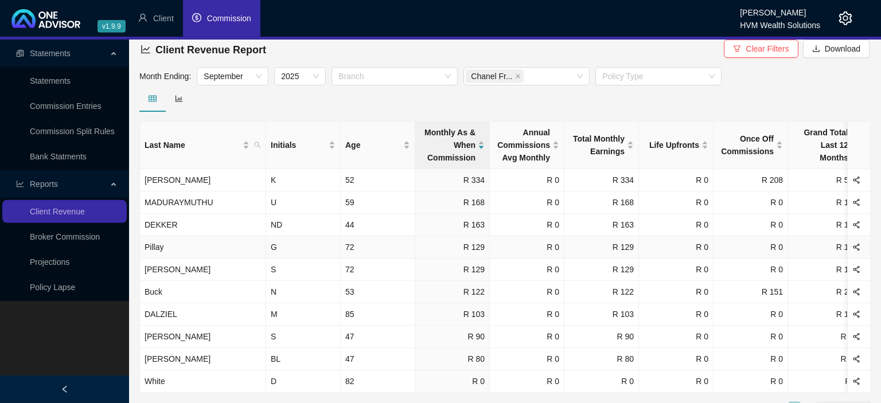
scroll to position [0, 0]
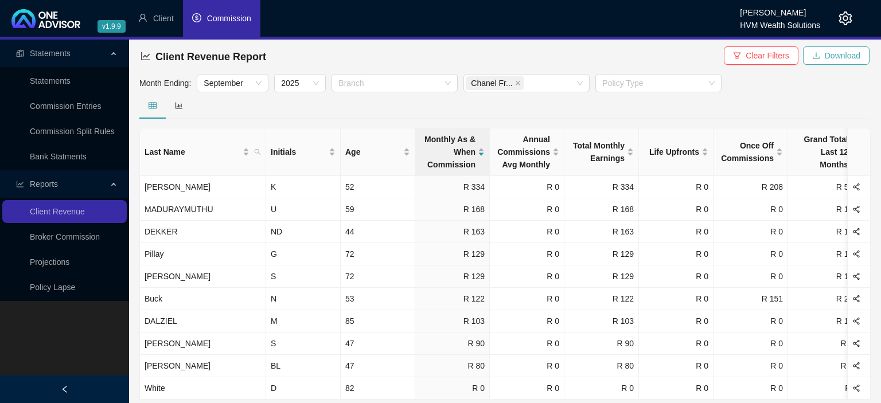
click at [834, 59] on span "Download" at bounding box center [843, 55] width 36 height 13
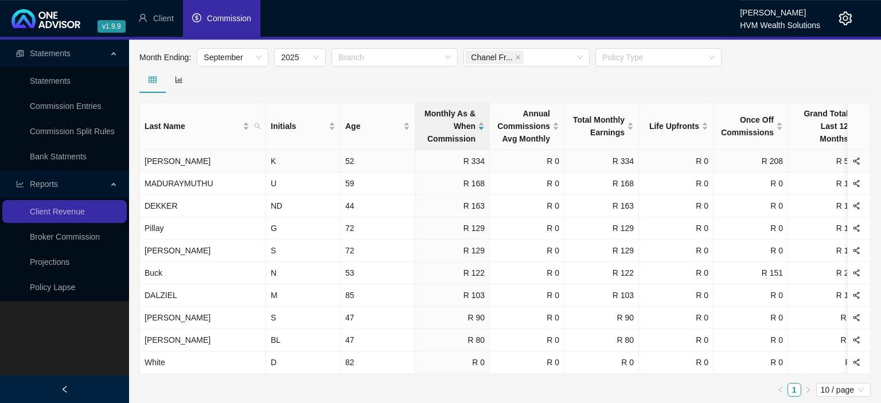
scroll to position [27, 0]
click at [617, 63] on div "Policy Type" at bounding box center [659, 56] width 126 height 18
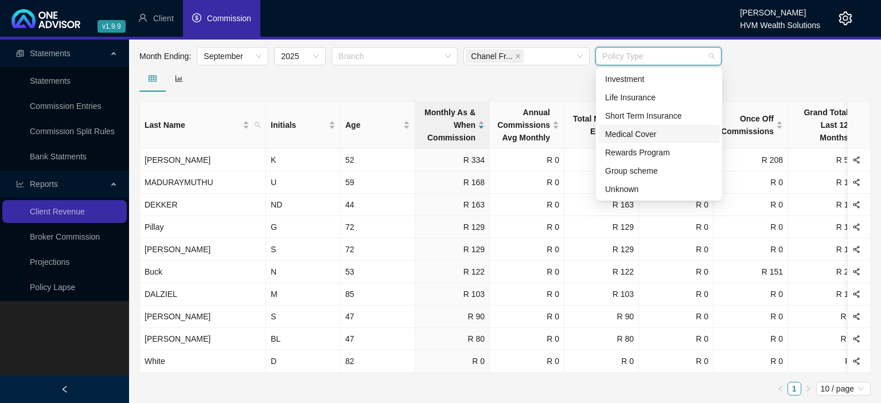
click at [676, 130] on div "Medical Cover" at bounding box center [659, 134] width 108 height 13
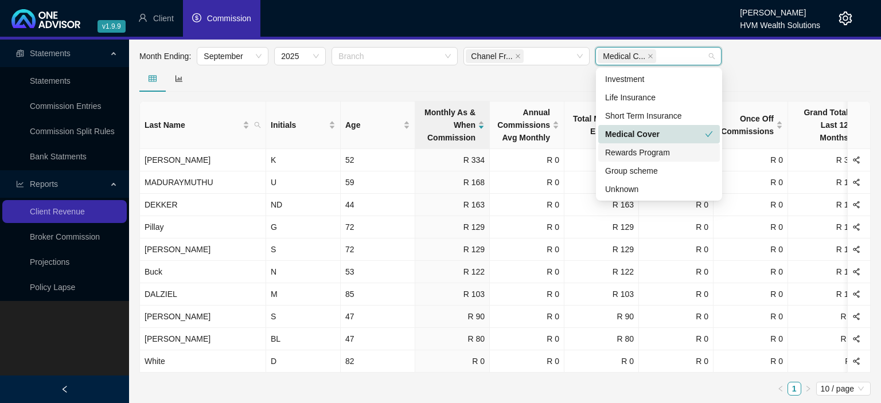
click at [317, 87] on div at bounding box center [505, 78] width 732 height 26
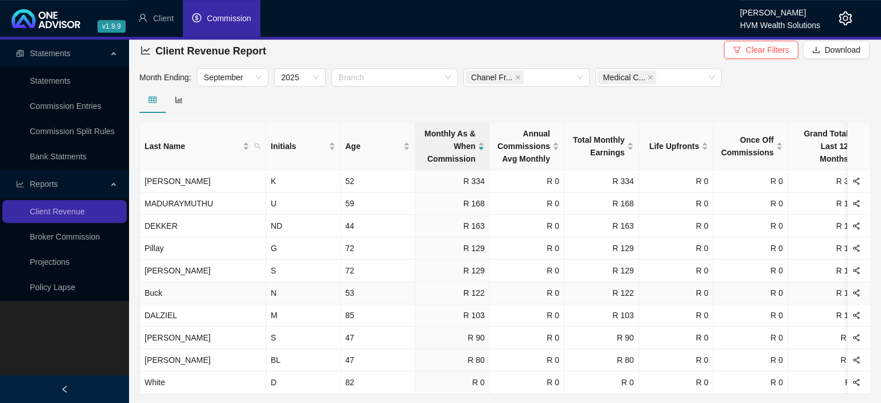
scroll to position [0, 0]
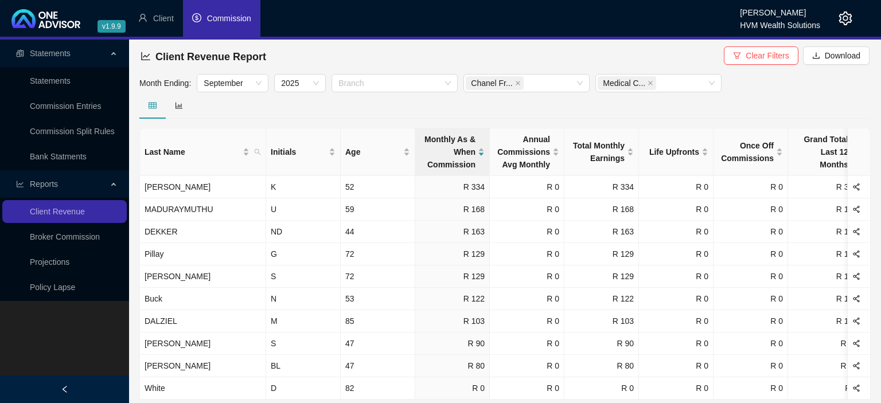
click at [345, 94] on div at bounding box center [505, 105] width 732 height 26
click at [348, 88] on div at bounding box center [389, 83] width 110 height 9
click at [645, 82] on span "Medical C..." at bounding box center [627, 83] width 59 height 14
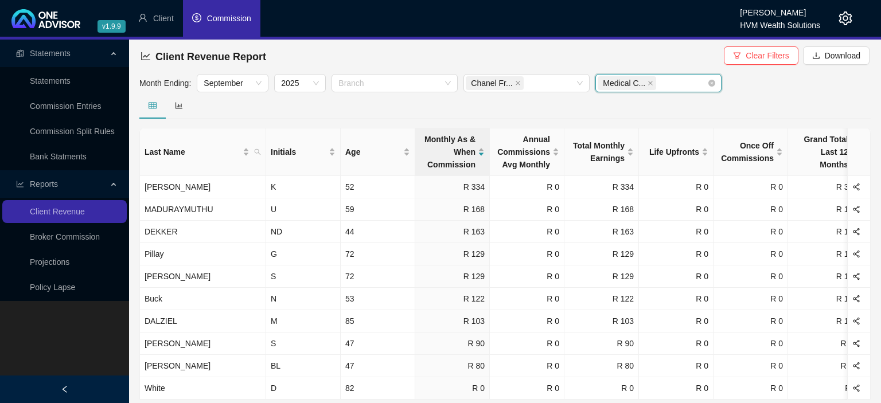
click at [645, 82] on span "Medical C..." at bounding box center [627, 83] width 59 height 14
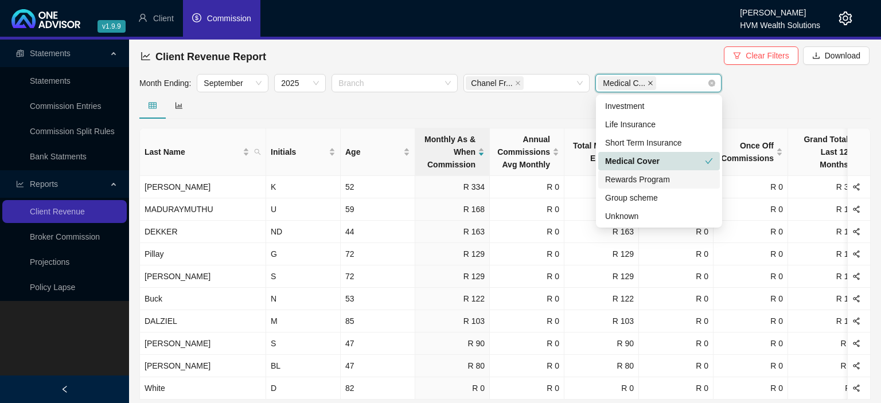
click at [649, 84] on icon "close" at bounding box center [651, 83] width 6 height 6
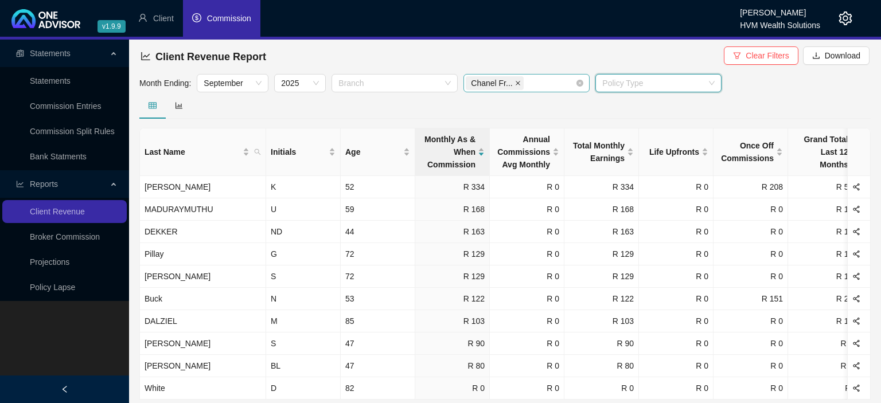
click at [515, 86] on icon "close" at bounding box center [518, 83] width 6 height 6
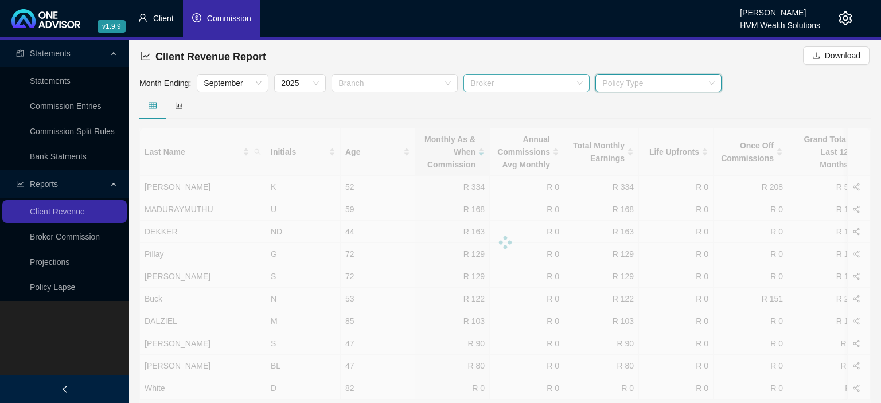
click at [170, 23] on span "Client" at bounding box center [163, 18] width 21 height 9
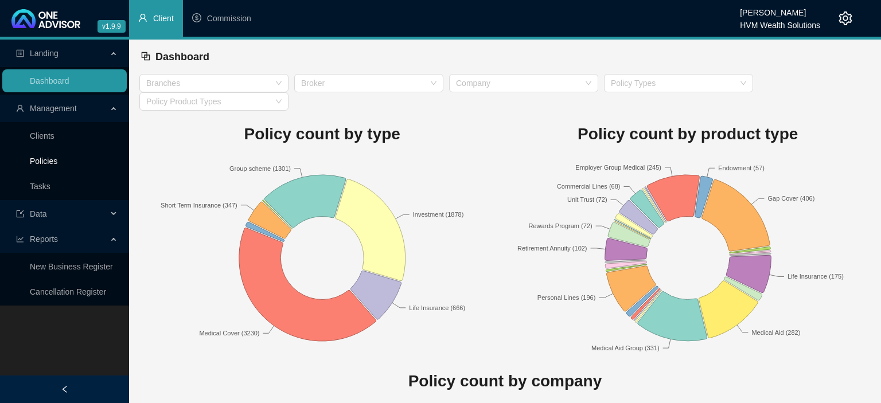
click at [49, 166] on link "Policies" at bounding box center [44, 161] width 28 height 9
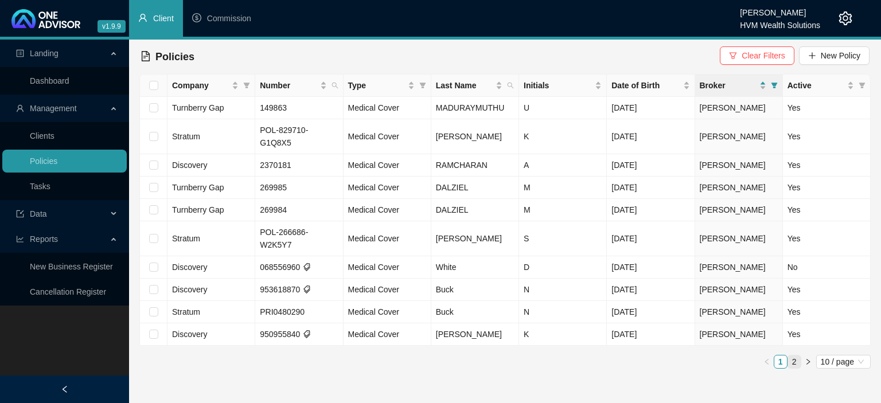
click at [794, 356] on link "2" at bounding box center [794, 362] width 13 height 13
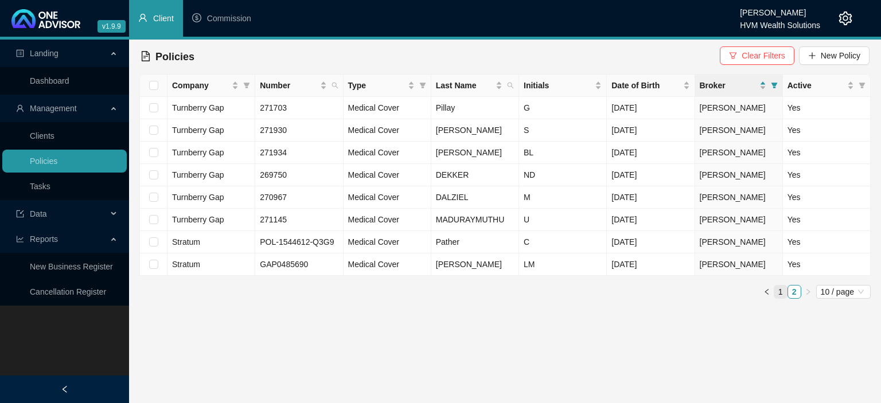
click at [779, 290] on link "1" at bounding box center [781, 292] width 13 height 13
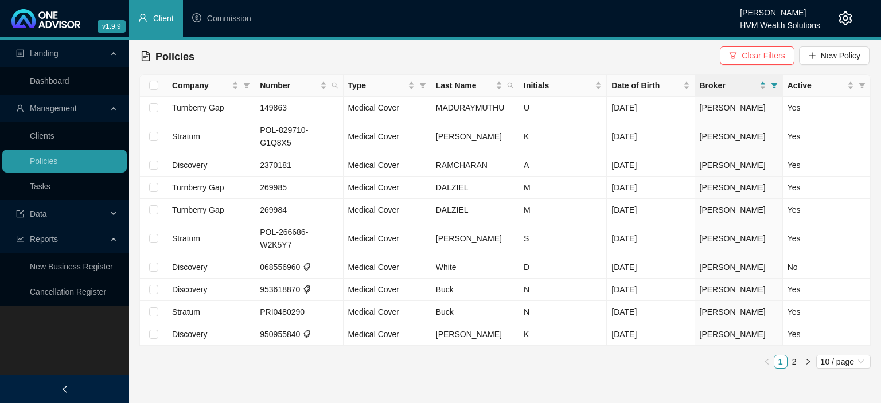
click at [317, 353] on main "Landing Dashboard Management Clients Policies Tasks Data Reports New Business R…" at bounding box center [440, 222] width 881 height 364
click at [791, 356] on link "2" at bounding box center [794, 362] width 13 height 13
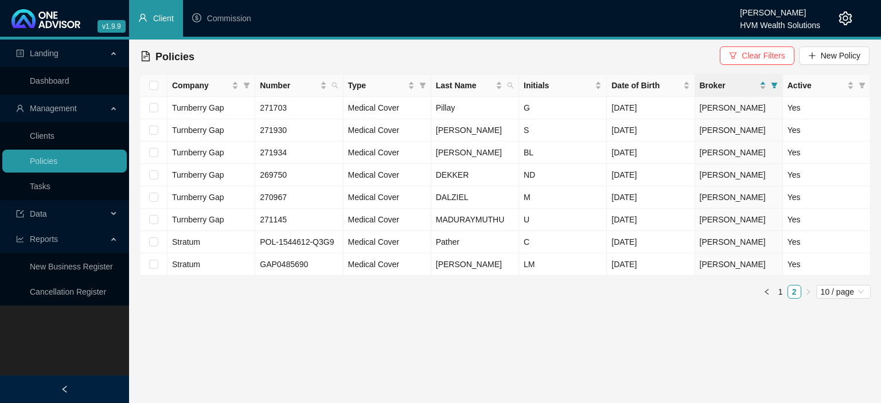
click at [845, 14] on icon "setting" at bounding box center [845, 18] width 13 height 14
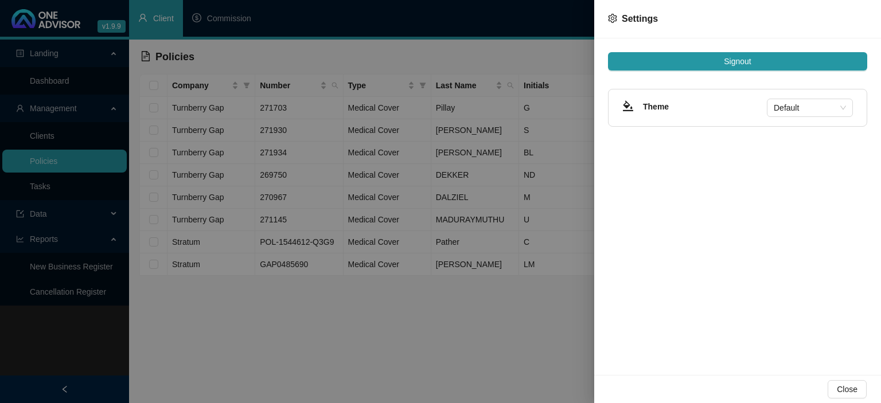
click at [226, 21] on div at bounding box center [440, 201] width 881 height 403
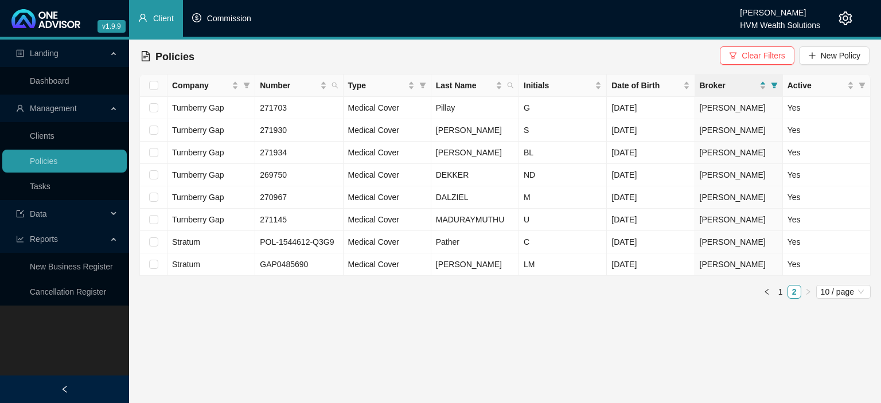
click at [236, 20] on span "Commission" at bounding box center [229, 18] width 44 height 9
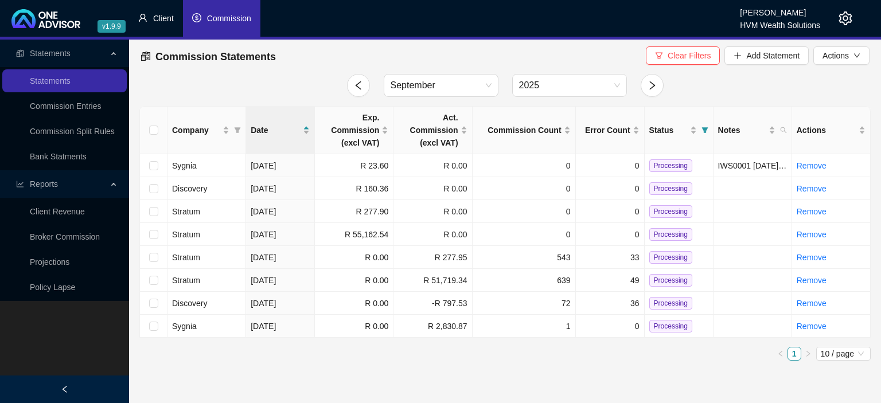
click at [160, 17] on span "Client" at bounding box center [163, 18] width 21 height 9
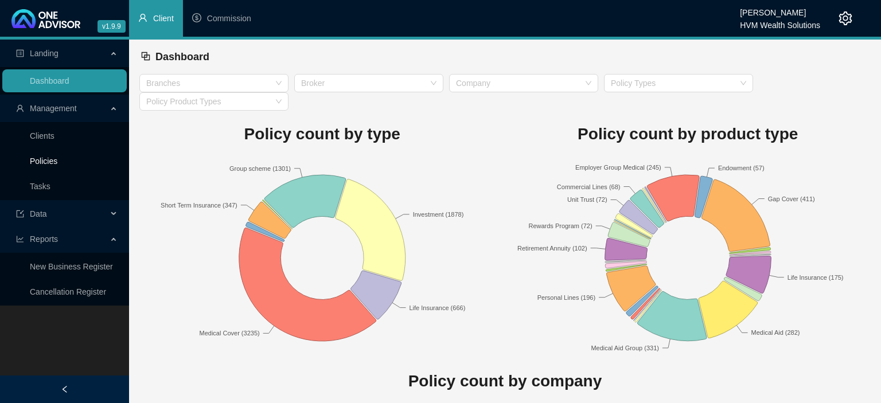
click at [56, 166] on link "Policies" at bounding box center [44, 161] width 28 height 9
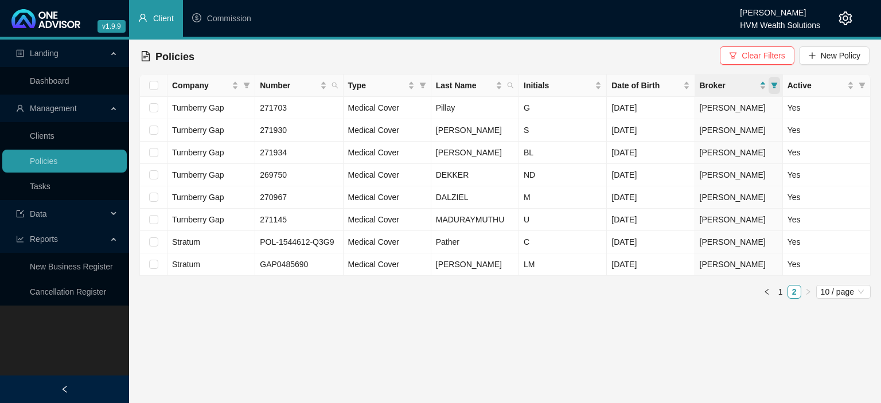
click at [778, 88] on span at bounding box center [774, 85] width 11 height 17
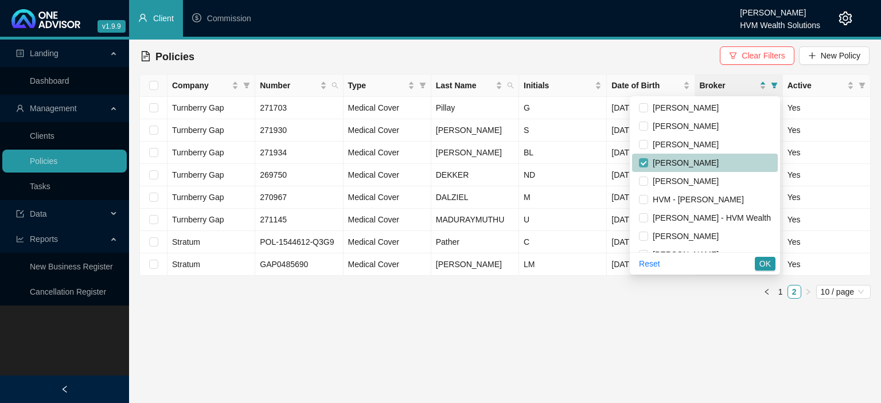
click at [642, 162] on input "checkbox" at bounding box center [643, 162] width 9 height 9
checkbox input "false"
click at [766, 265] on span "OK" at bounding box center [765, 264] width 11 height 13
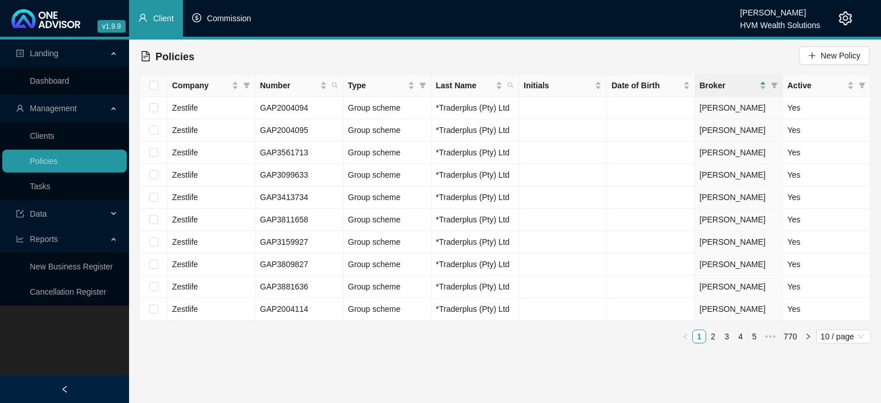
click at [216, 22] on span "Commission" at bounding box center [229, 18] width 44 height 9
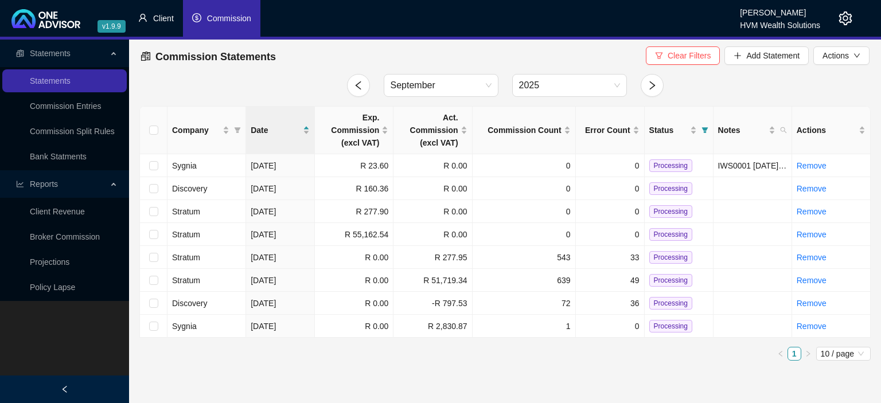
click at [168, 21] on span "Client" at bounding box center [163, 18] width 21 height 9
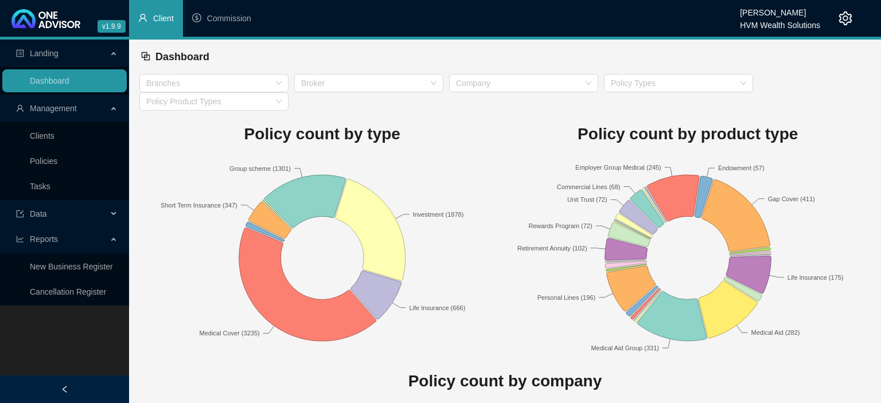
click at [57, 108] on span "Management" at bounding box center [53, 108] width 47 height 9
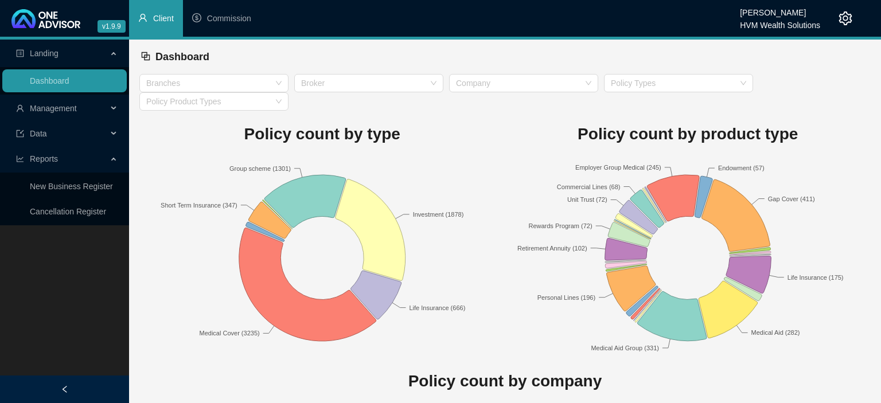
click at [52, 136] on span "Data" at bounding box center [61, 133] width 91 height 23
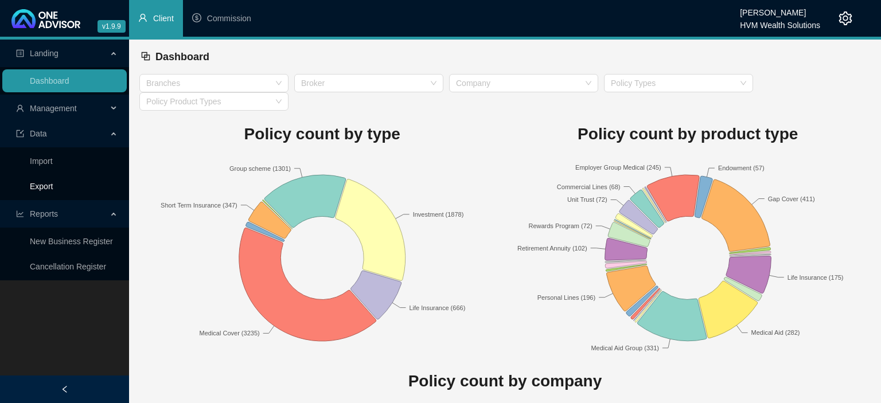
click at [39, 185] on link "Export" at bounding box center [41, 186] width 23 height 9
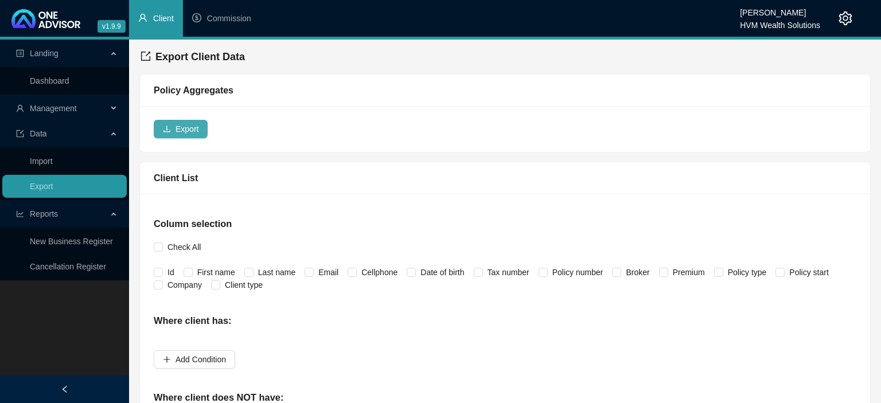
click at [182, 132] on span "Export" at bounding box center [187, 129] width 23 height 13
click at [54, 214] on span "Reports" at bounding box center [44, 213] width 28 height 9
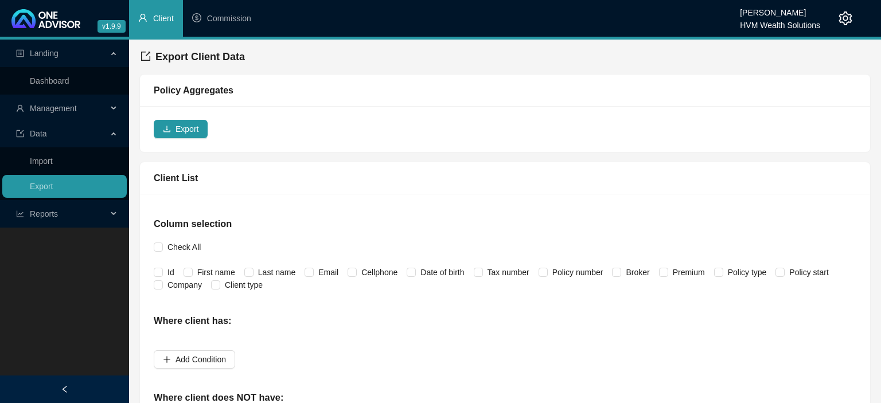
click at [54, 214] on span "Reports" at bounding box center [44, 213] width 28 height 9
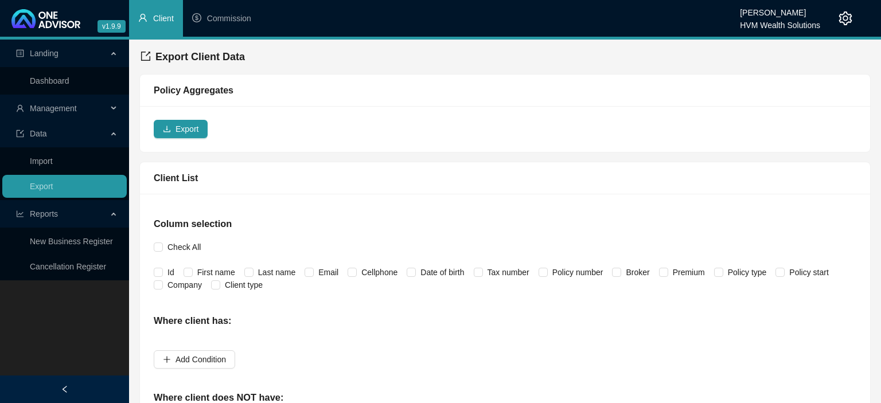
click at [45, 108] on span "Management" at bounding box center [53, 108] width 47 height 9
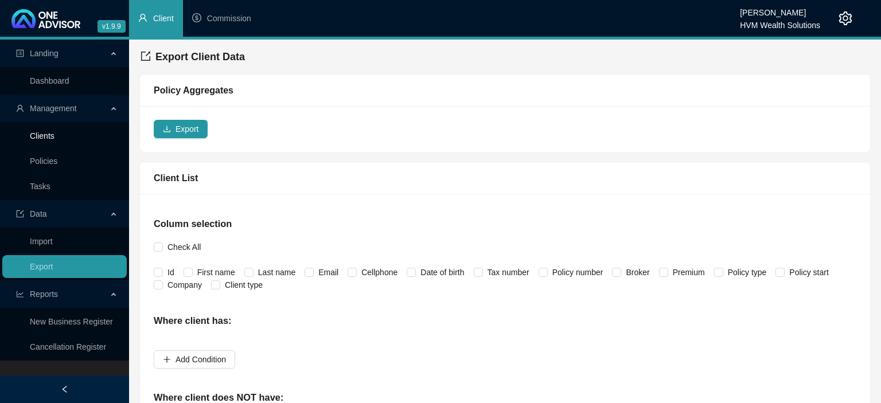
click at [47, 131] on link "Clients" at bounding box center [42, 135] width 25 height 9
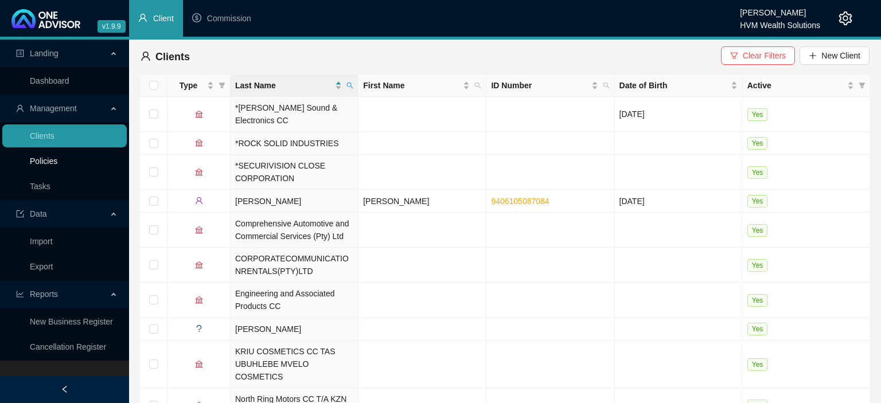
click at [50, 157] on link "Policies" at bounding box center [44, 161] width 28 height 9
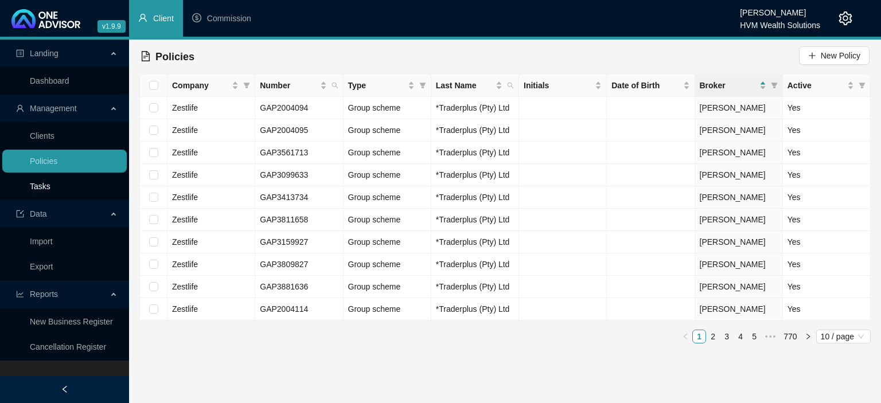
click at [45, 186] on link "Tasks" at bounding box center [40, 186] width 21 height 9
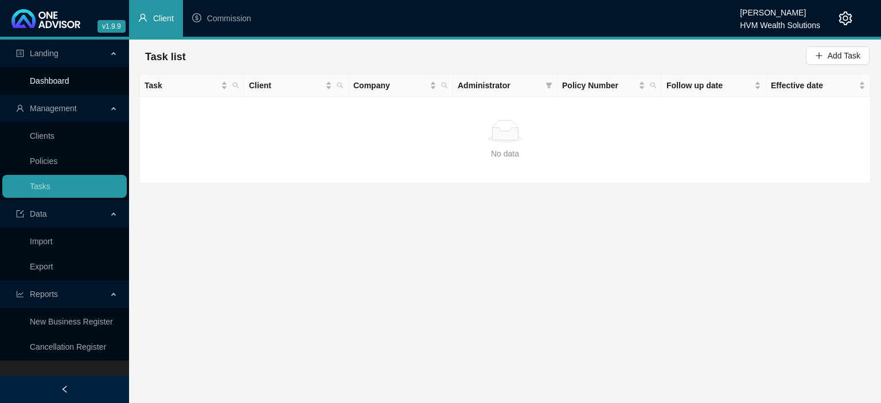
click at [44, 85] on link "Dashboard" at bounding box center [50, 80] width 40 height 9
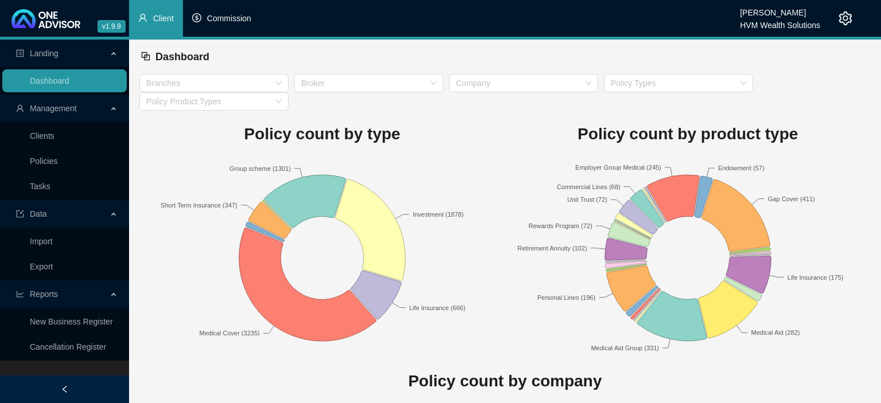
click at [216, 26] on li "Commission" at bounding box center [221, 18] width 77 height 37
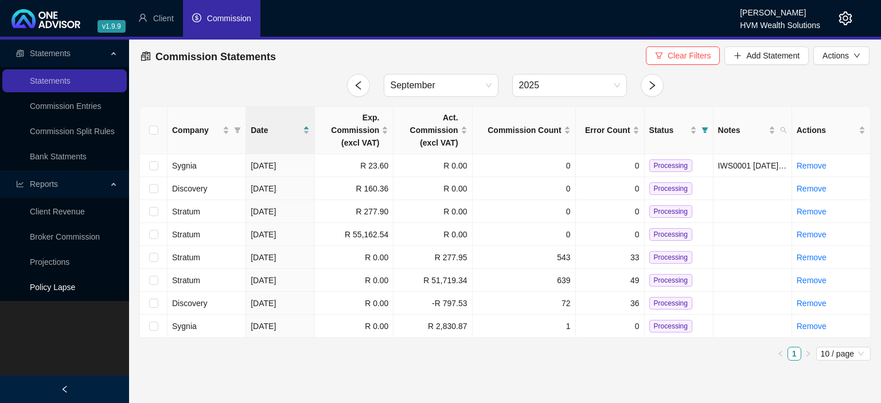
click at [38, 287] on link "Policy Lapse" at bounding box center [52, 287] width 45 height 9
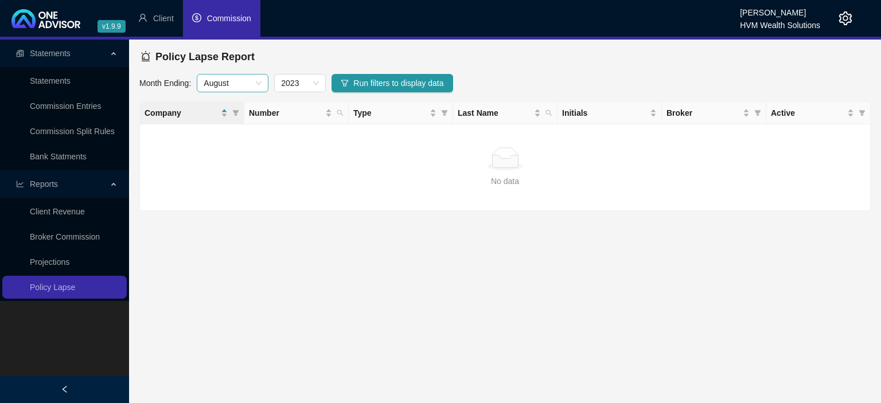
click at [258, 84] on span "August" at bounding box center [233, 83] width 58 height 17
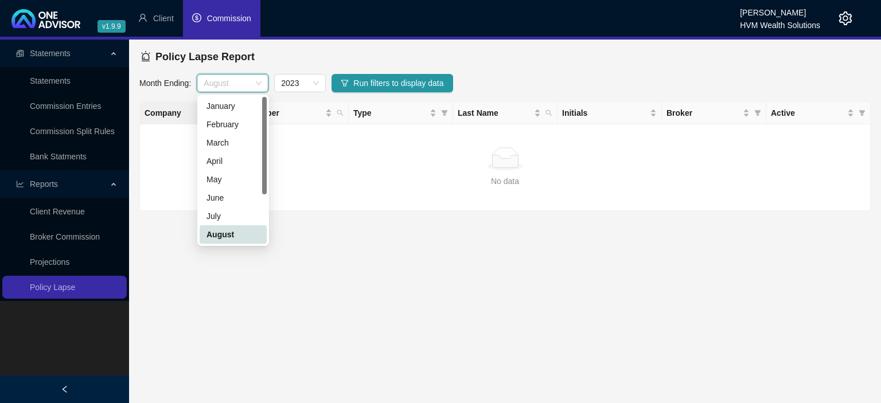
click at [220, 231] on div "August" at bounding box center [233, 234] width 53 height 13
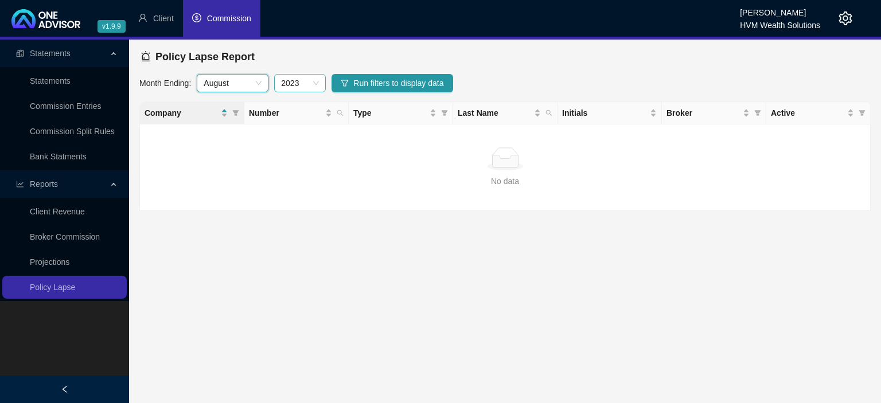
click at [318, 81] on span "2023" at bounding box center [300, 83] width 38 height 17
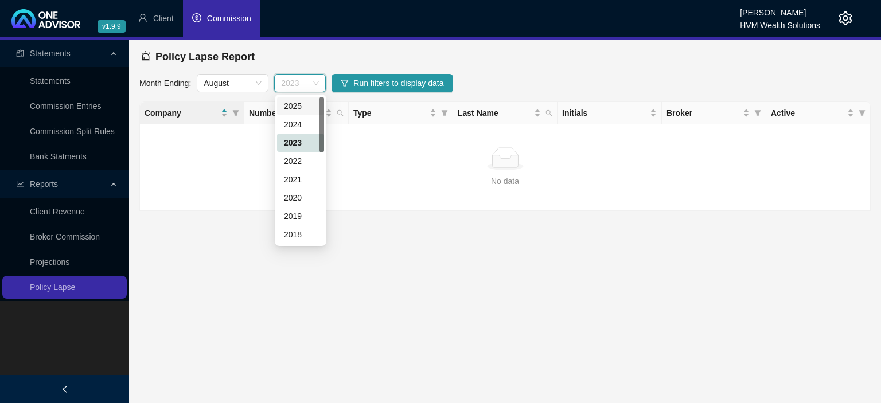
click at [303, 109] on div "2025" at bounding box center [300, 106] width 33 height 13
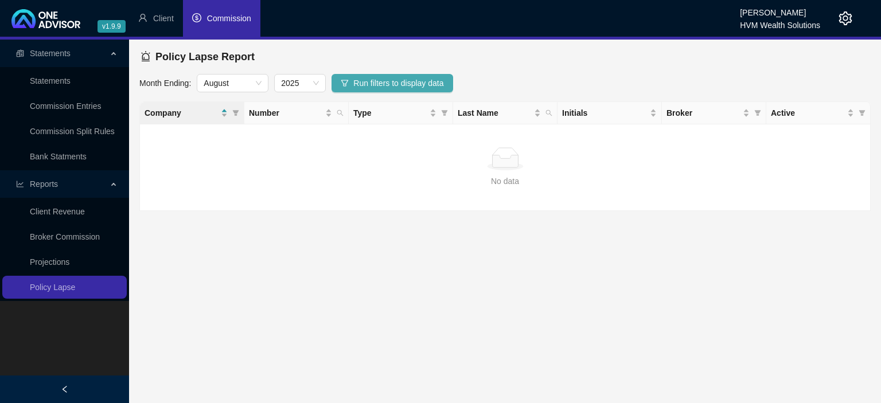
click at [374, 81] on span "Run filters to display data" at bounding box center [398, 83] width 90 height 13
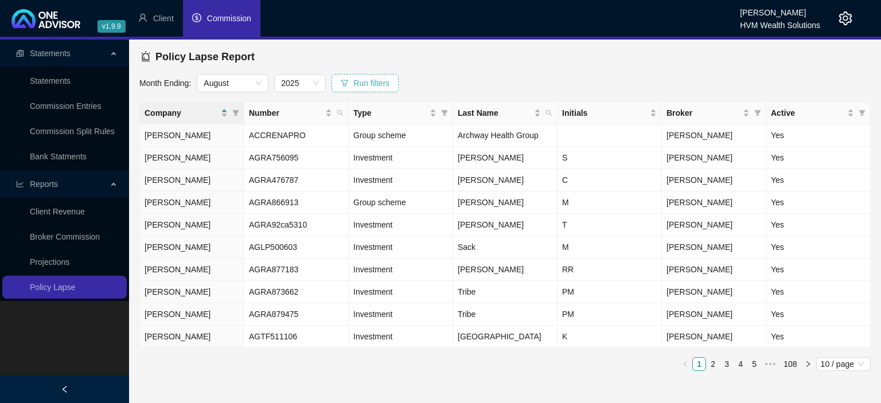
click at [363, 82] on span "Run filters" at bounding box center [371, 83] width 36 height 13
click at [441, 114] on span "Type" at bounding box center [444, 112] width 11 height 17
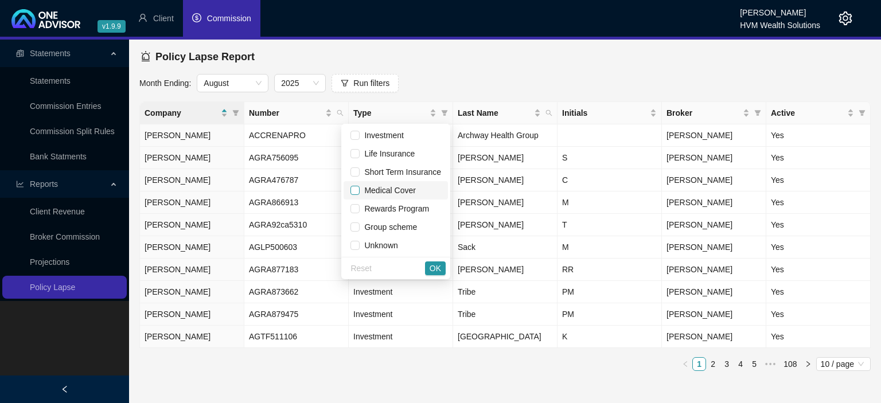
click at [354, 189] on input "checkbox" at bounding box center [355, 190] width 9 height 9
checkbox input "true"
click at [437, 267] on span "OK" at bounding box center [435, 268] width 11 height 13
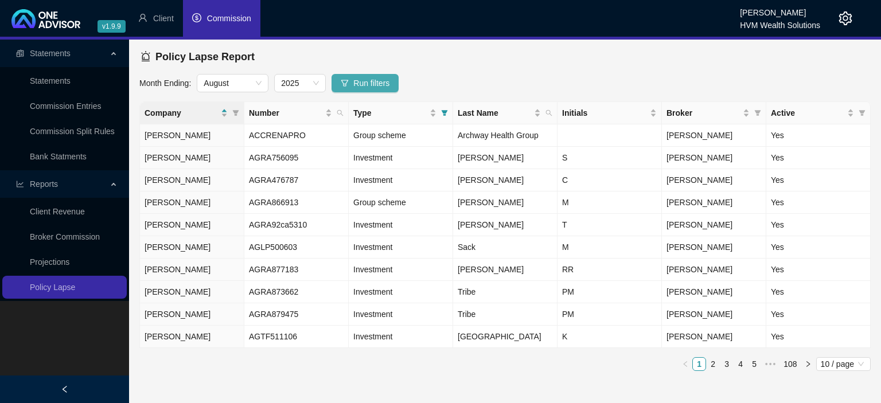
click at [366, 86] on span "Run filters" at bounding box center [371, 83] width 36 height 13
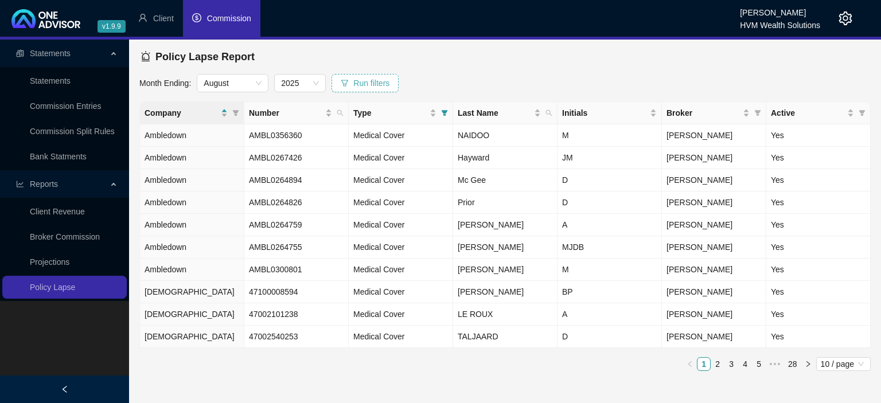
click at [361, 84] on span "Run filters" at bounding box center [371, 83] width 36 height 13
click at [757, 361] on link "5" at bounding box center [759, 364] width 13 height 13
click at [57, 263] on link "Projections" at bounding box center [50, 262] width 40 height 9
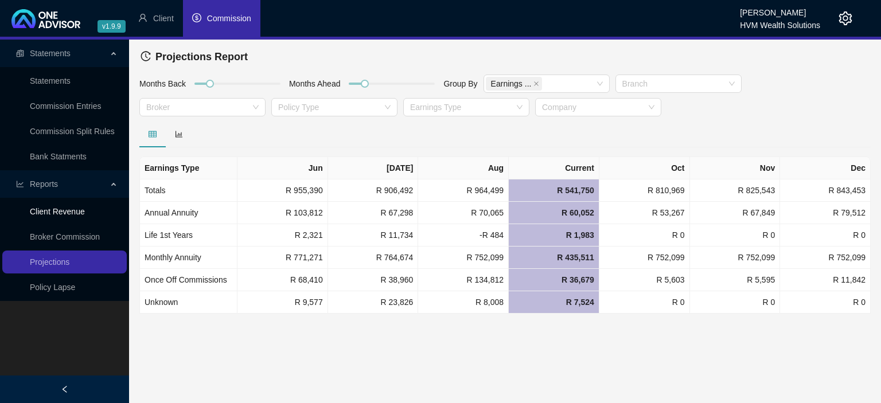
click at [57, 215] on link "Client Revenue" at bounding box center [57, 211] width 55 height 9
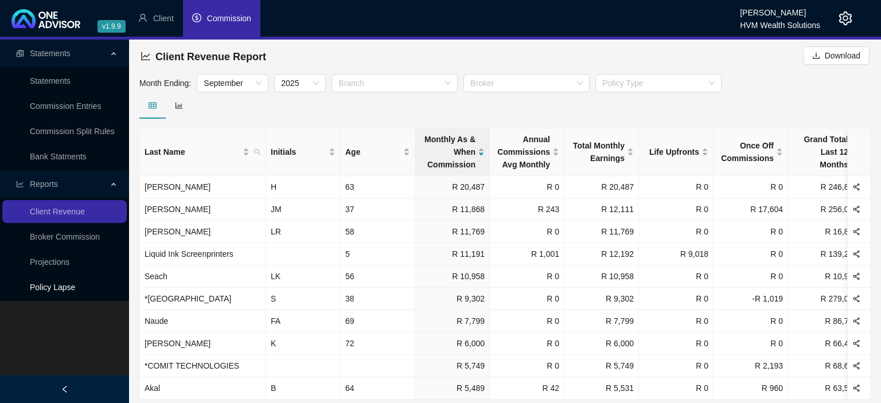
click at [49, 289] on link "Policy Lapse" at bounding box center [52, 287] width 45 height 9
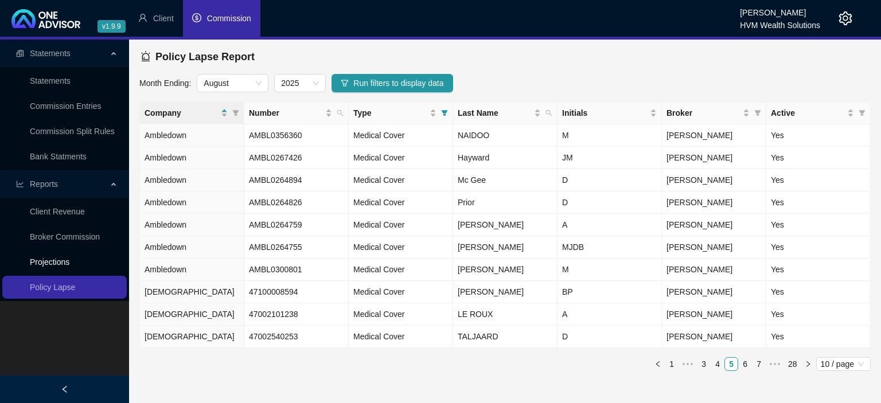
click at [52, 267] on link "Projections" at bounding box center [50, 262] width 40 height 9
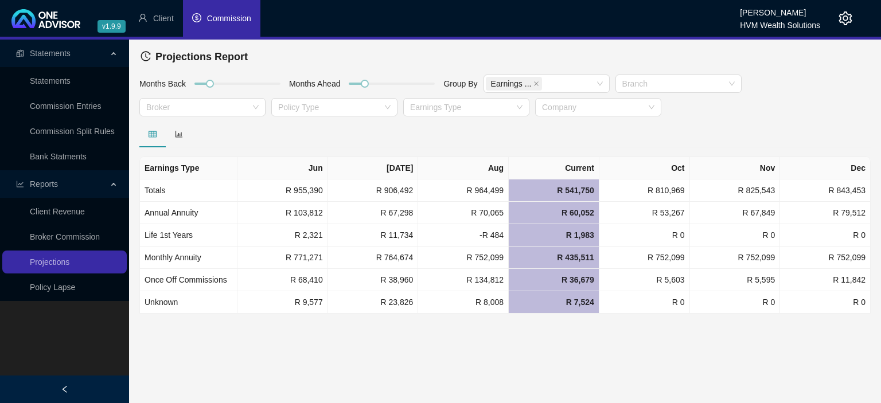
click at [849, 19] on icon "setting" at bounding box center [846, 18] width 14 height 14
click at [847, 20] on div at bounding box center [440, 201] width 881 height 403
click at [850, 18] on icon "setting" at bounding box center [845, 18] width 13 height 14
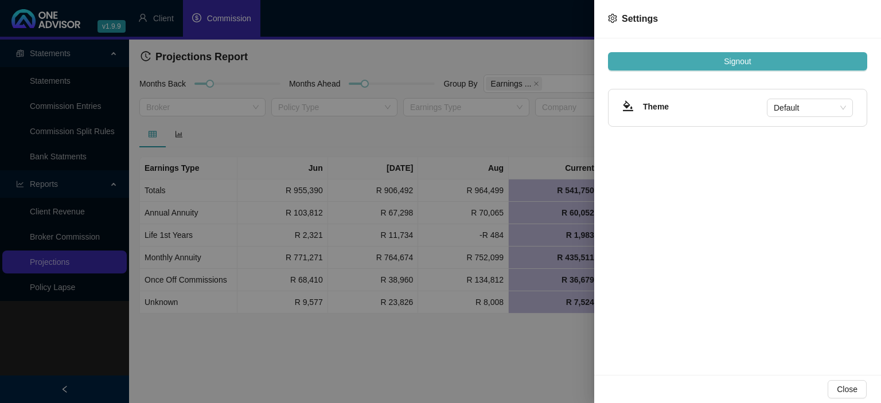
click at [730, 61] on span "Signout" at bounding box center [737, 61] width 27 height 13
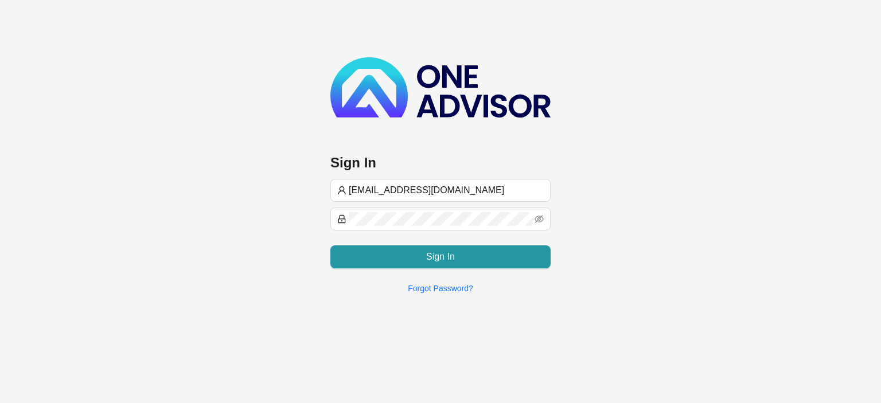
type input "[EMAIL_ADDRESS][DOMAIN_NAME]"
